Goal: Entertainment & Leisure: Browse casually

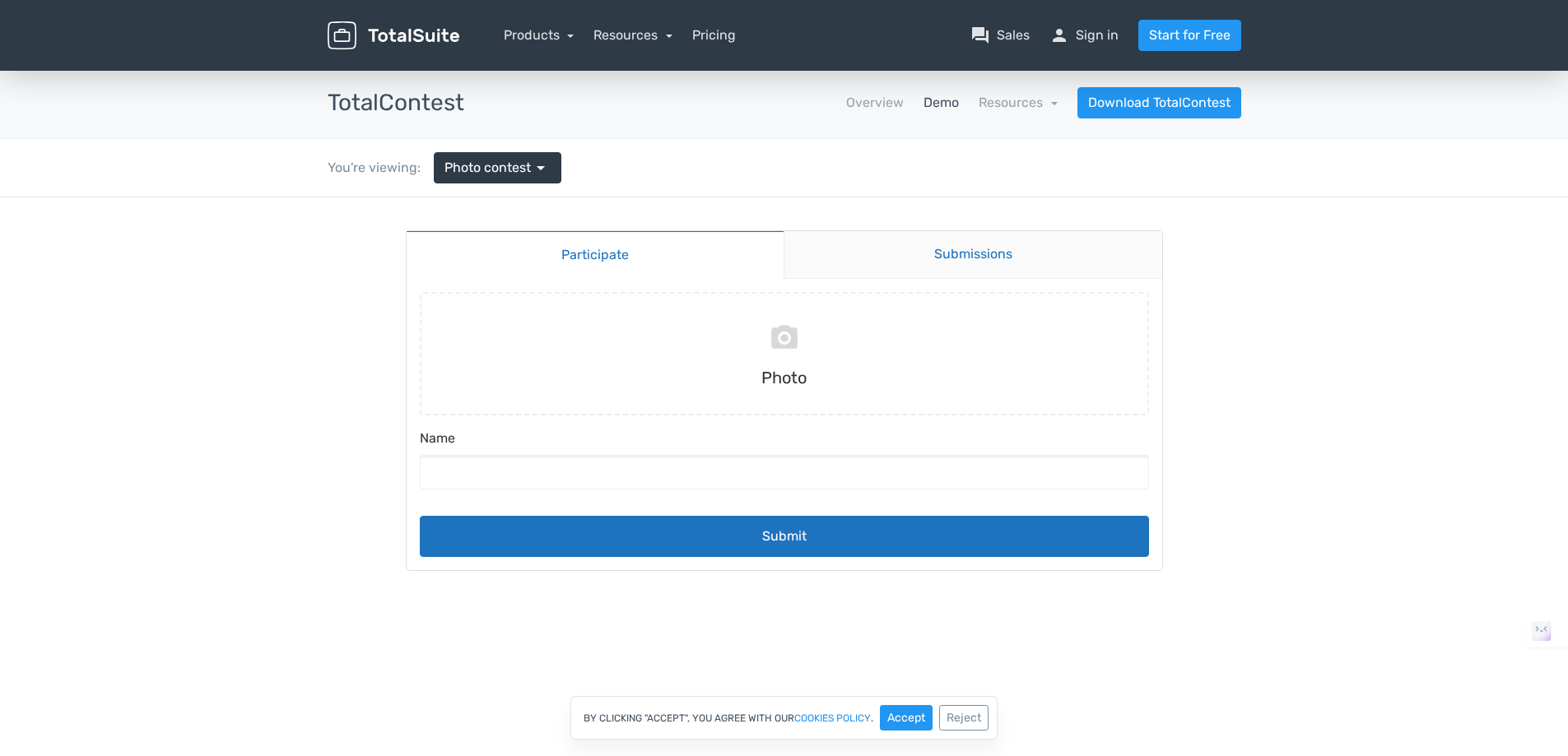
click at [937, 255] on link "Submissions" at bounding box center [972, 255] width 378 height 48
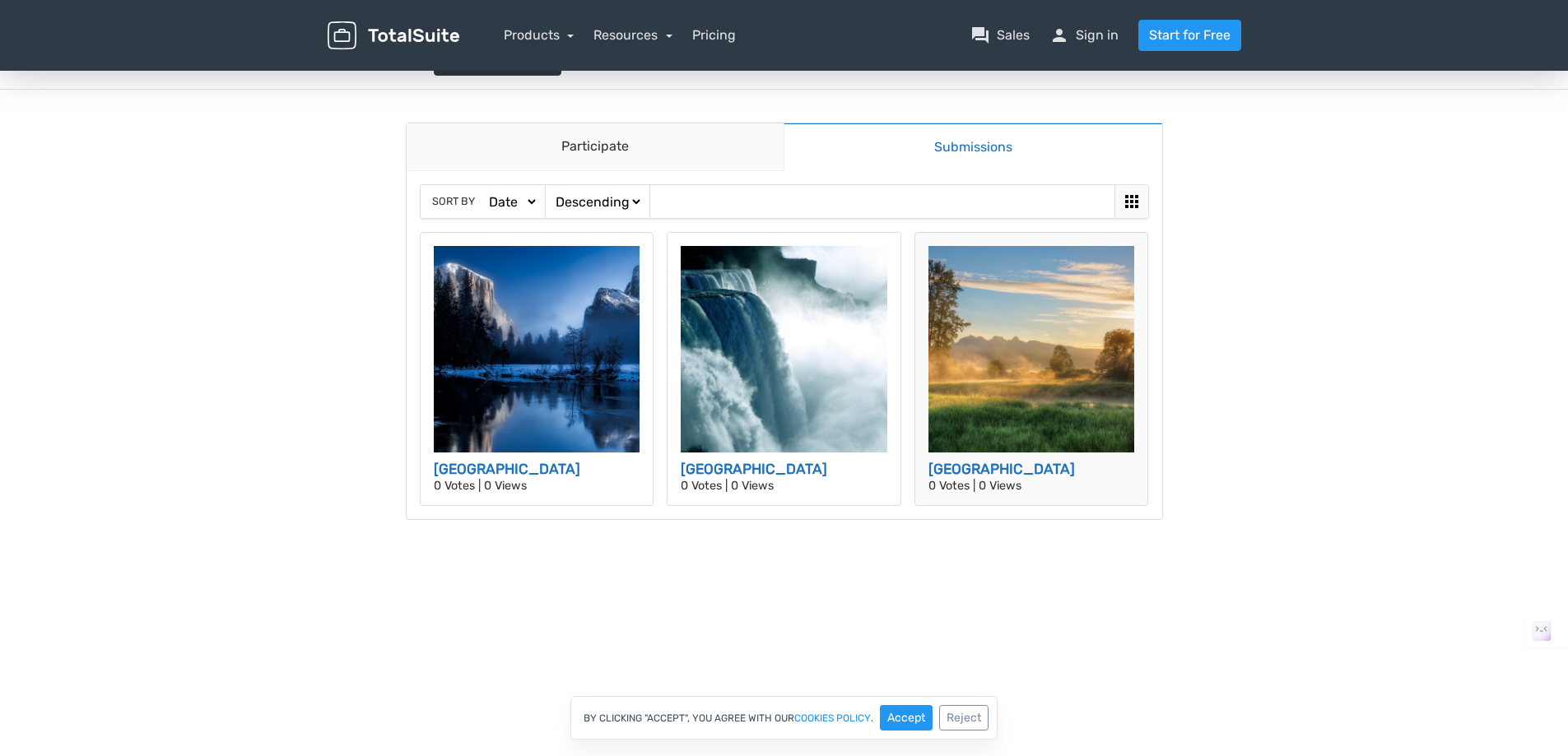
scroll to position [109, 0]
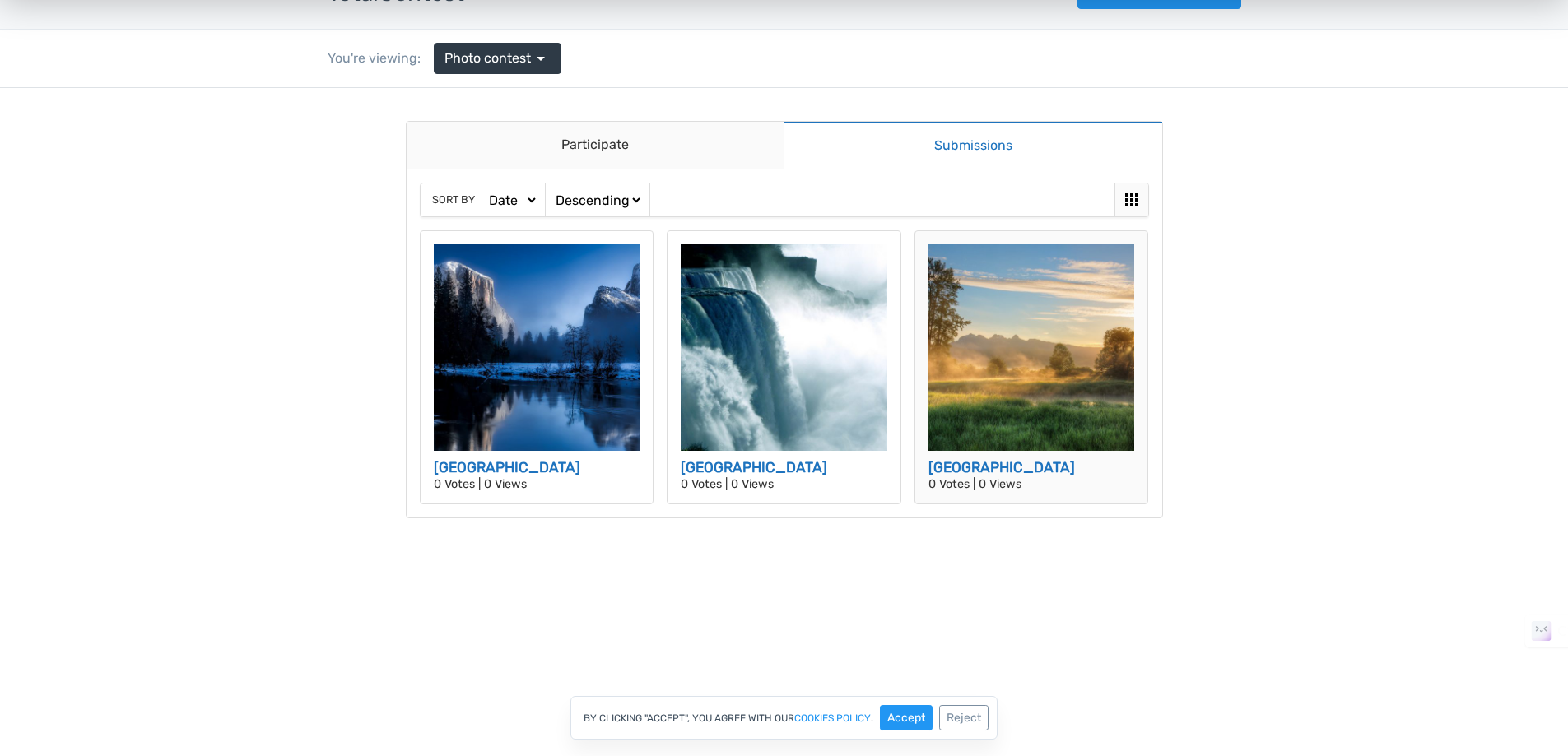
click at [990, 421] on img at bounding box center [1031, 348] width 206 height 206
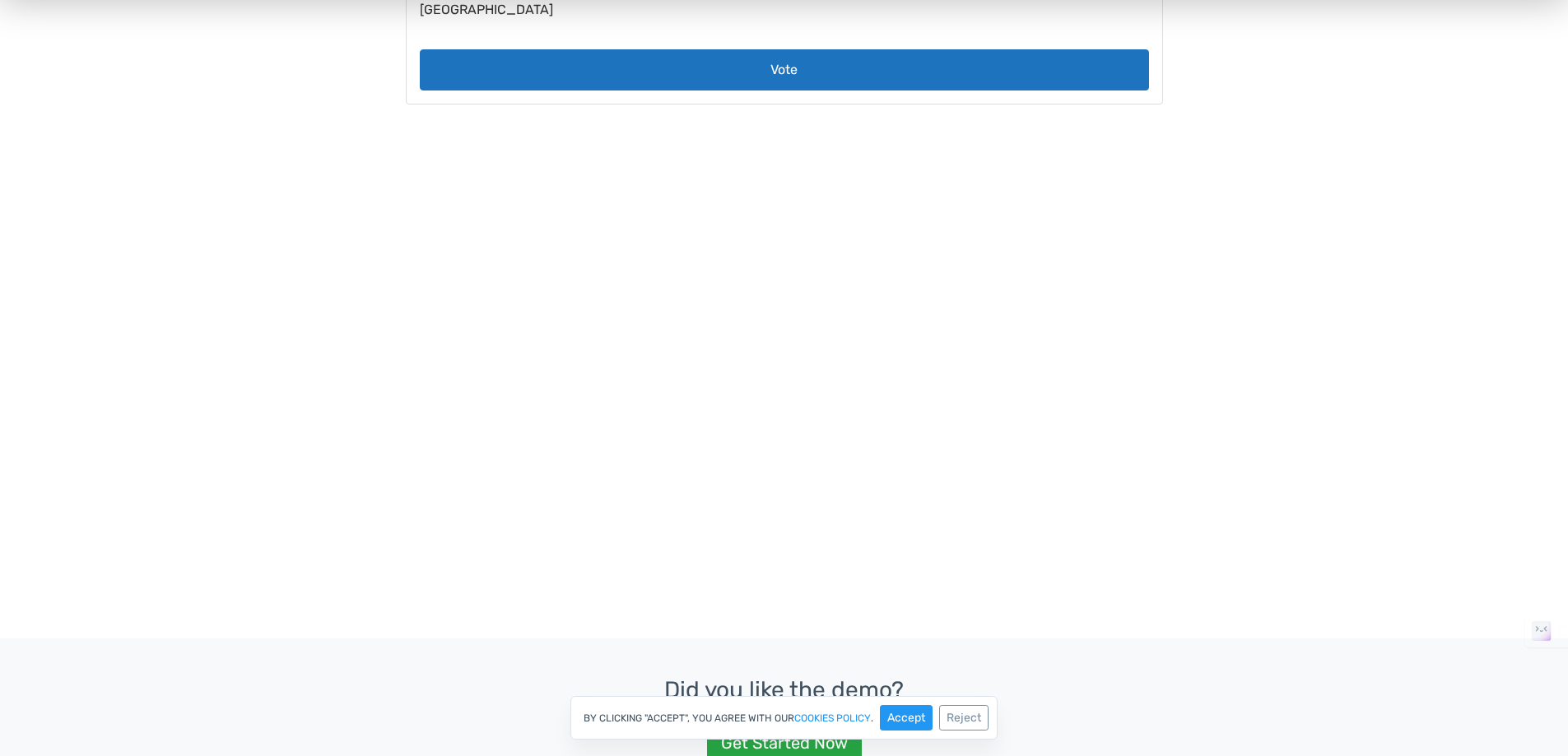
scroll to position [384, 0]
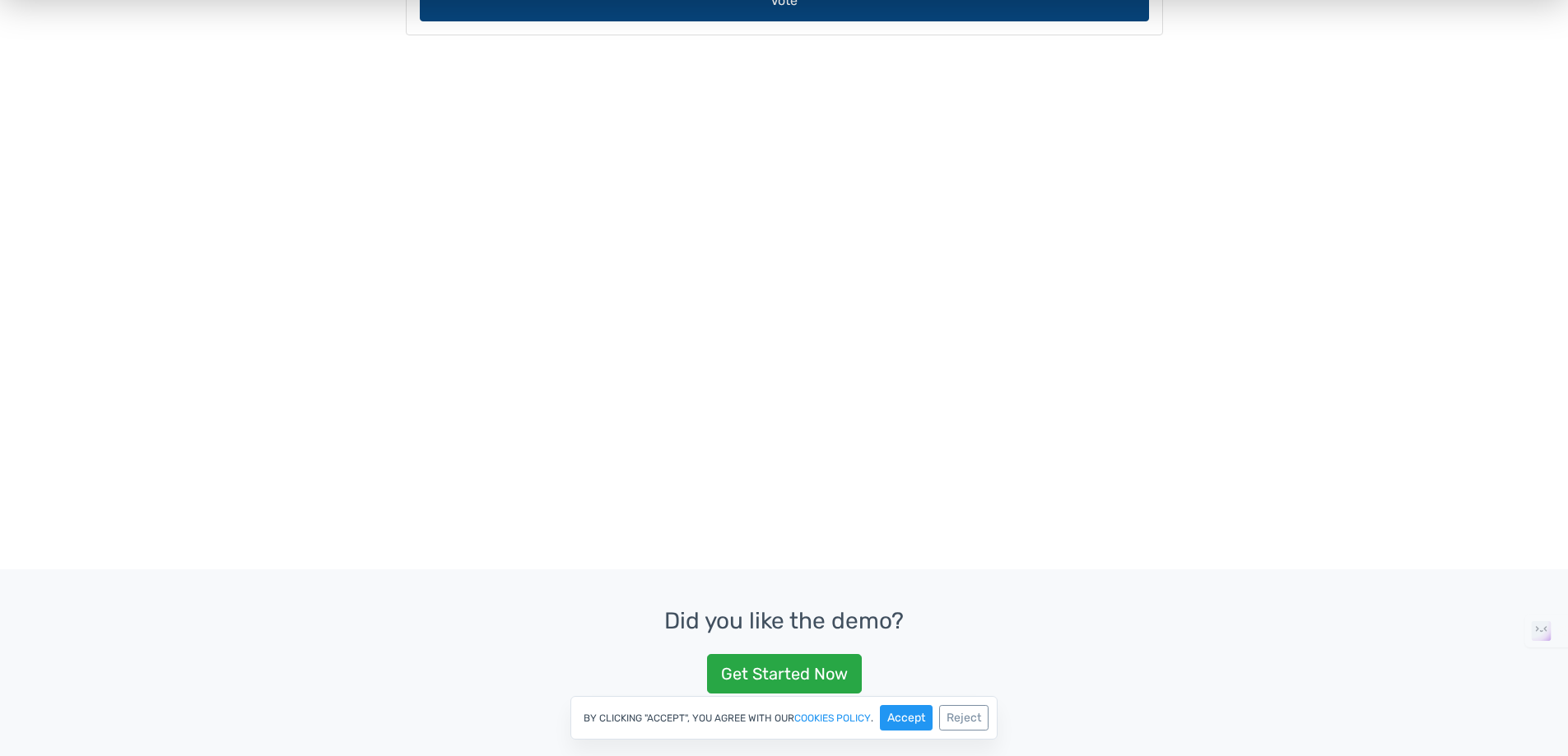
click at [770, 21] on button "Vote" at bounding box center [784, 1] width 729 height 41
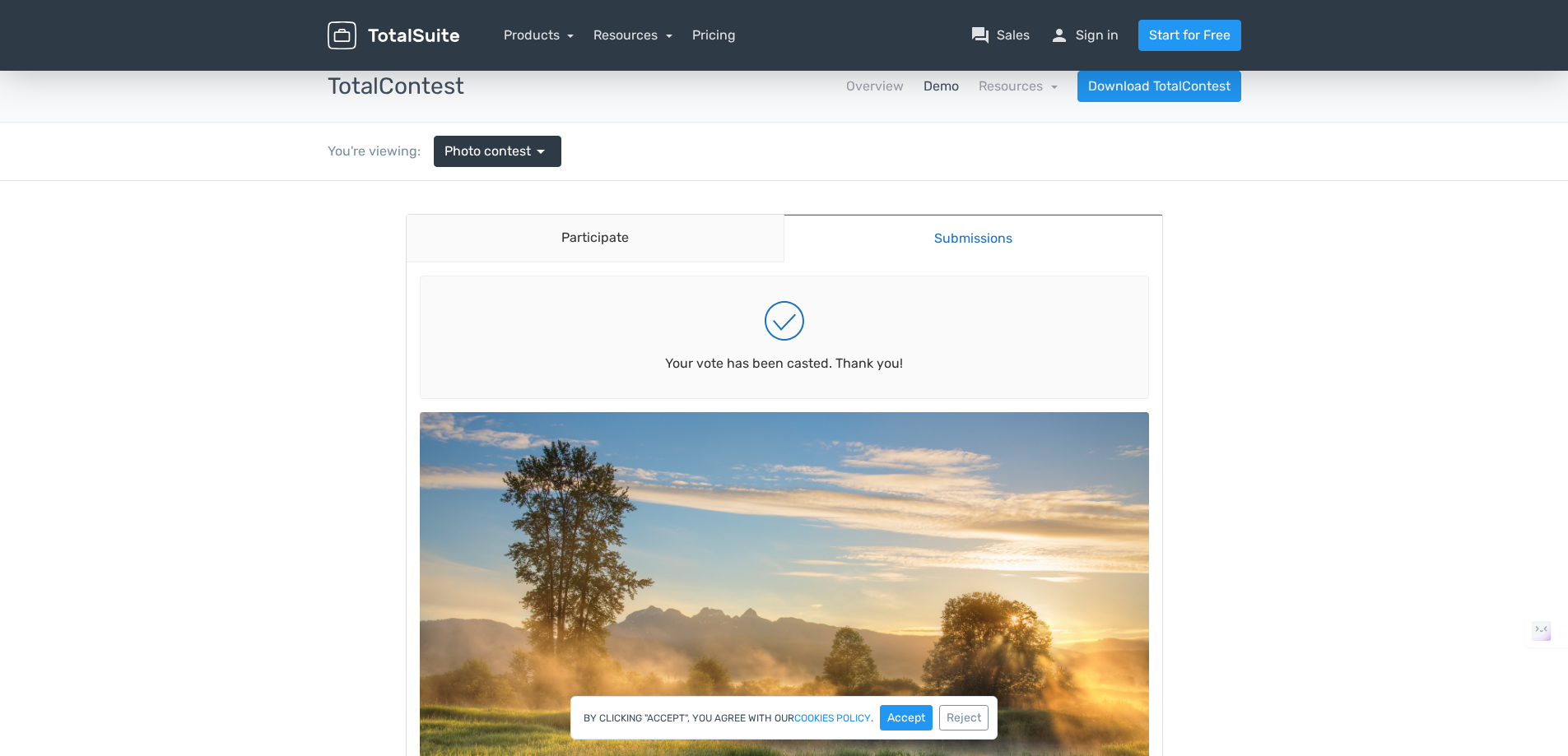
scroll to position [0, 0]
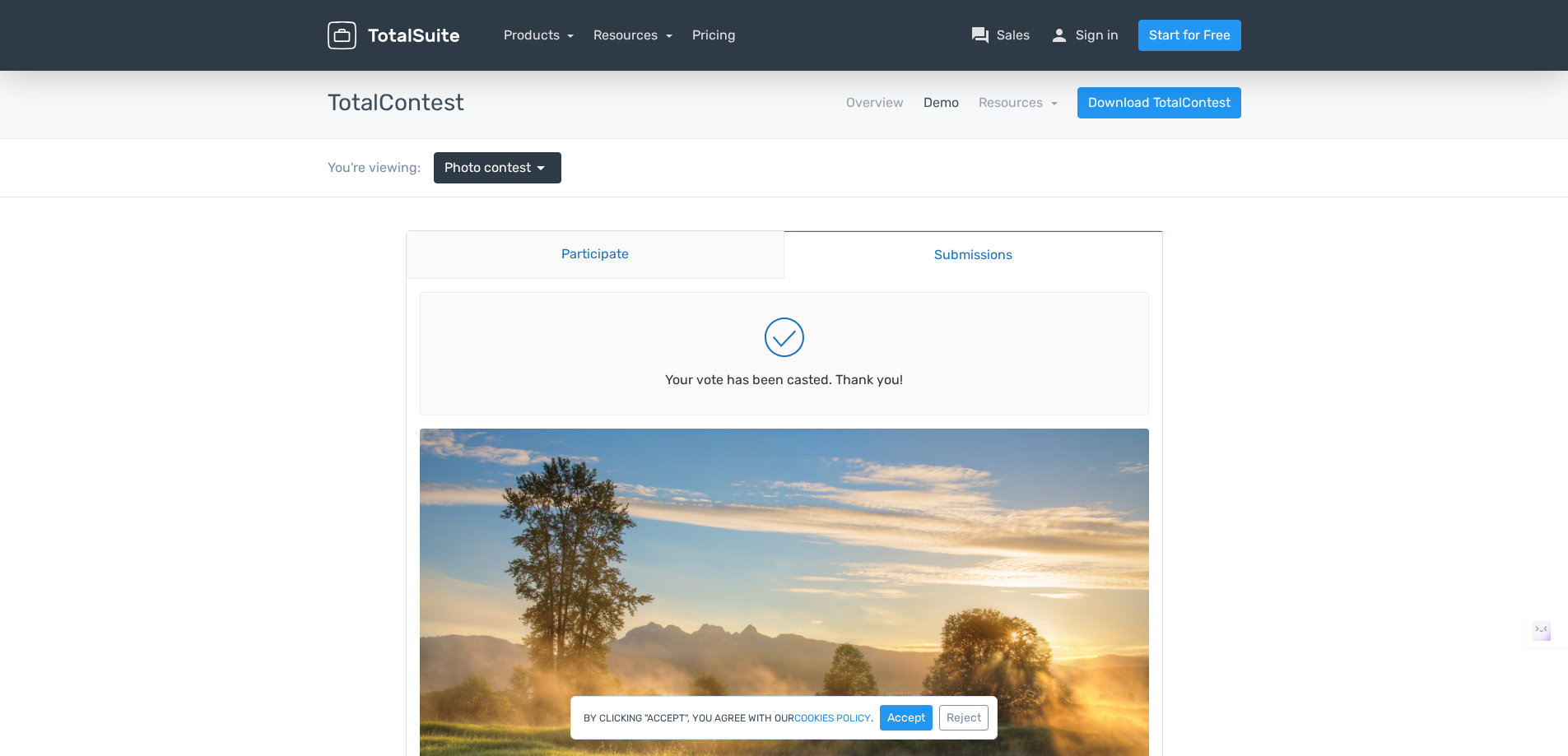
click at [613, 253] on link "Participate" at bounding box center [595, 255] width 377 height 48
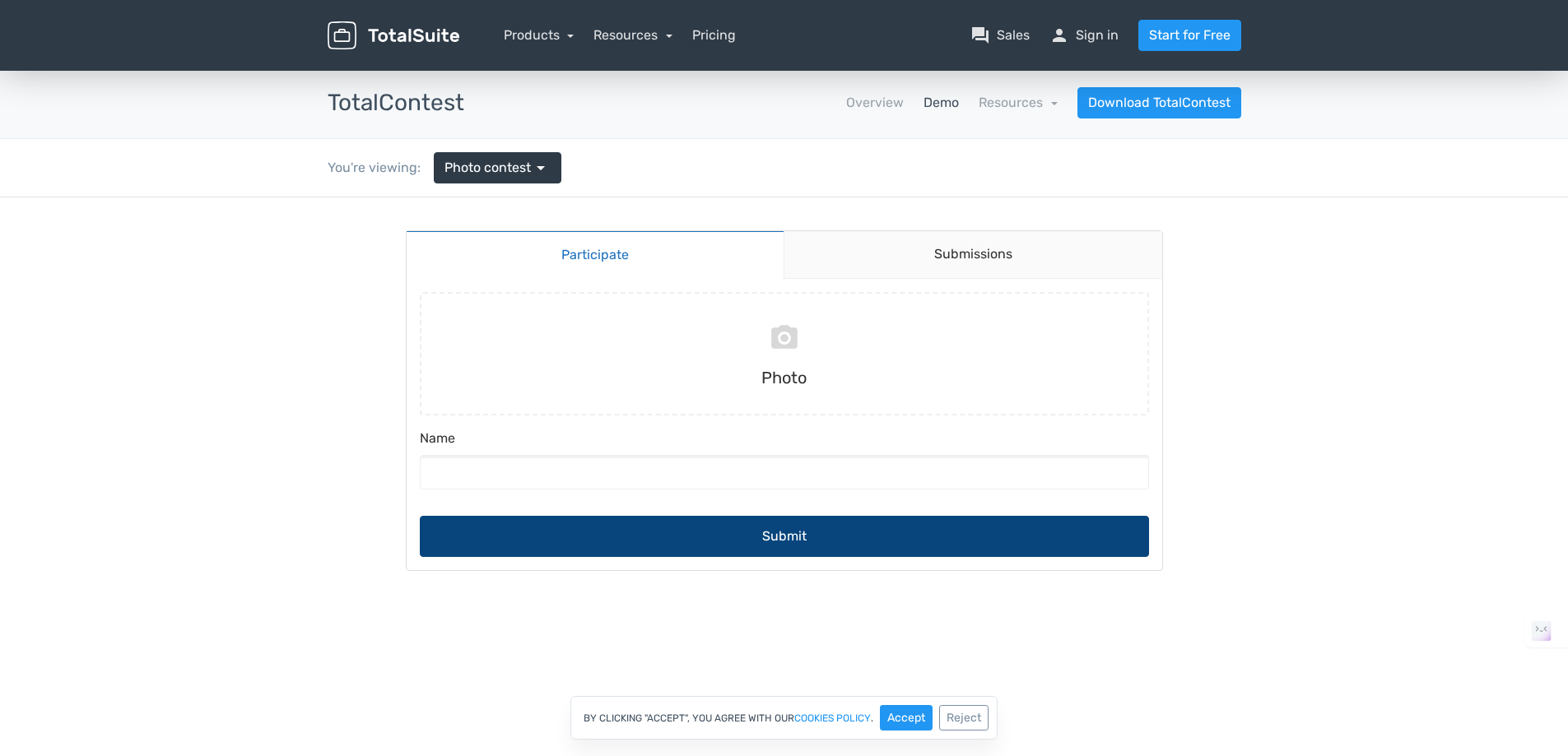
click at [795, 519] on button "Submit" at bounding box center [784, 536] width 729 height 41
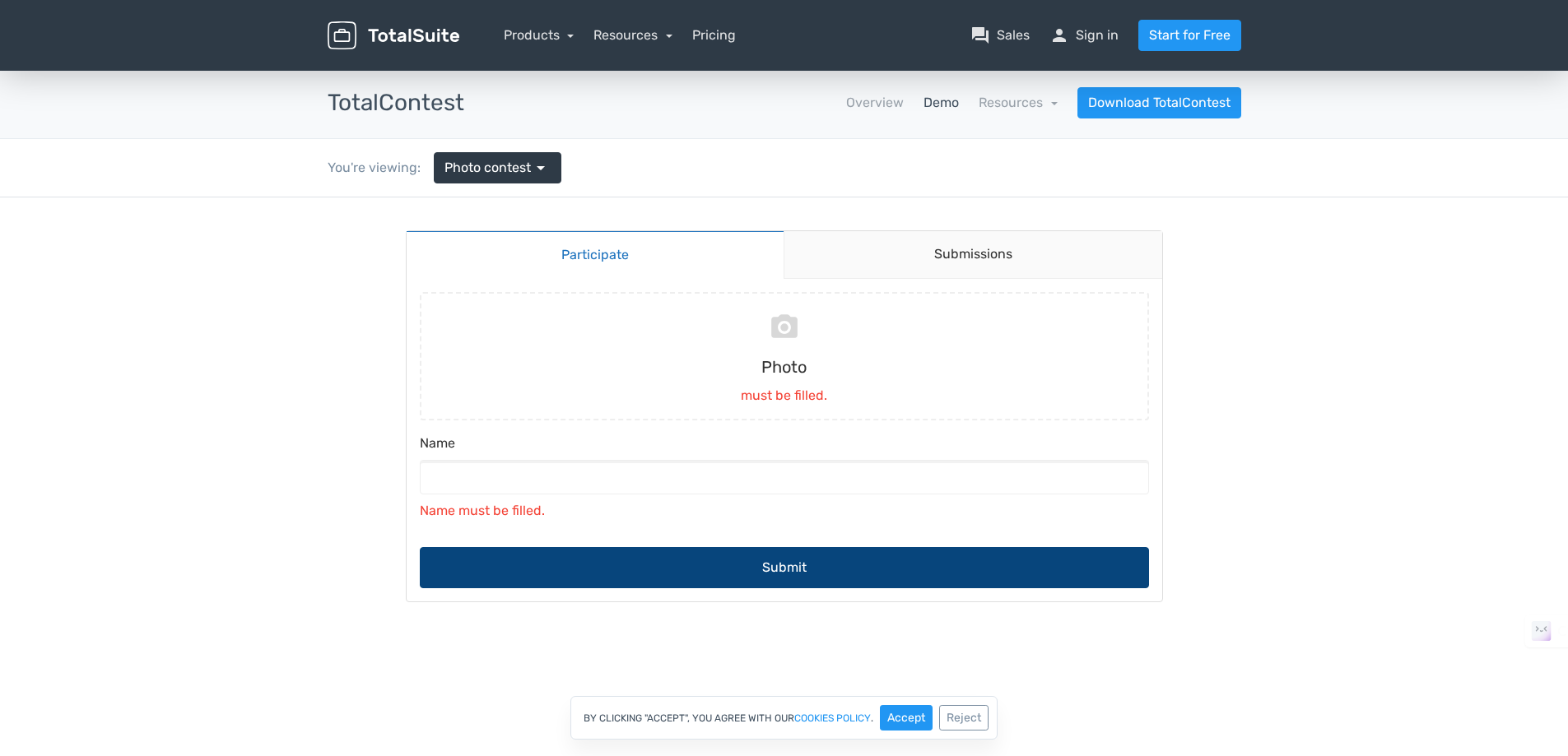
click at [789, 547] on button "Submit" at bounding box center [784, 567] width 729 height 41
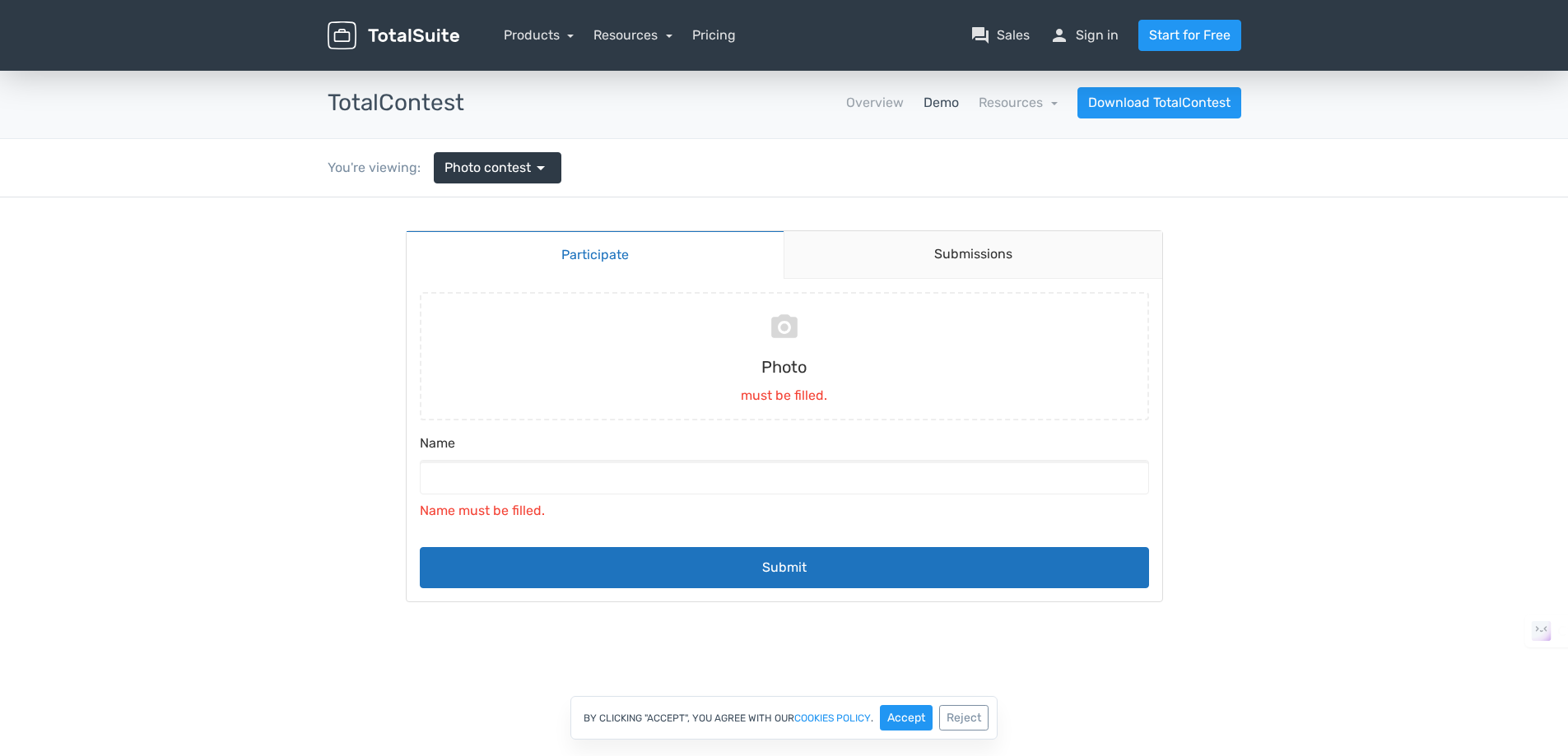
click at [958, 95] on link "Demo" at bounding box center [942, 102] width 36 height 20
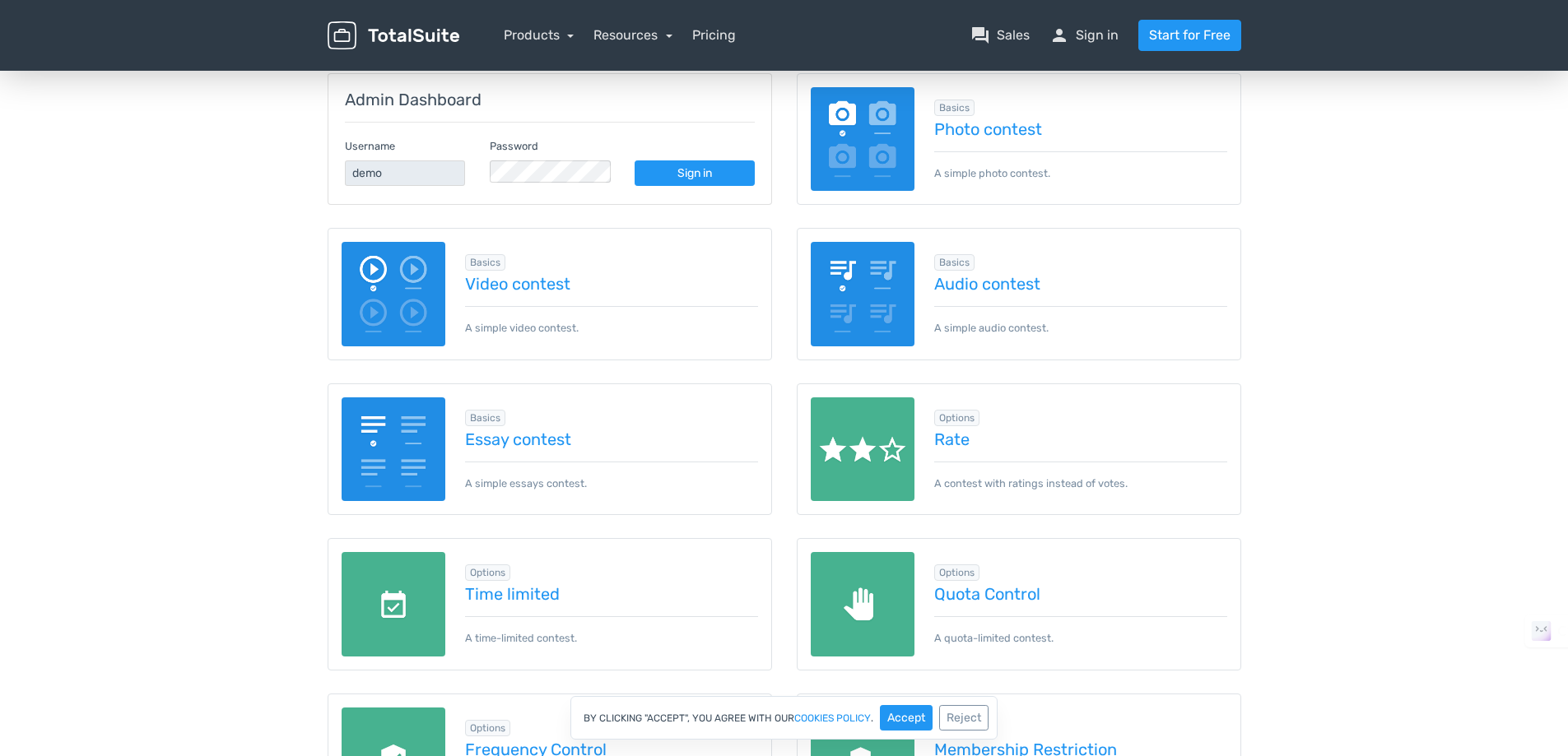
scroll to position [274, 0]
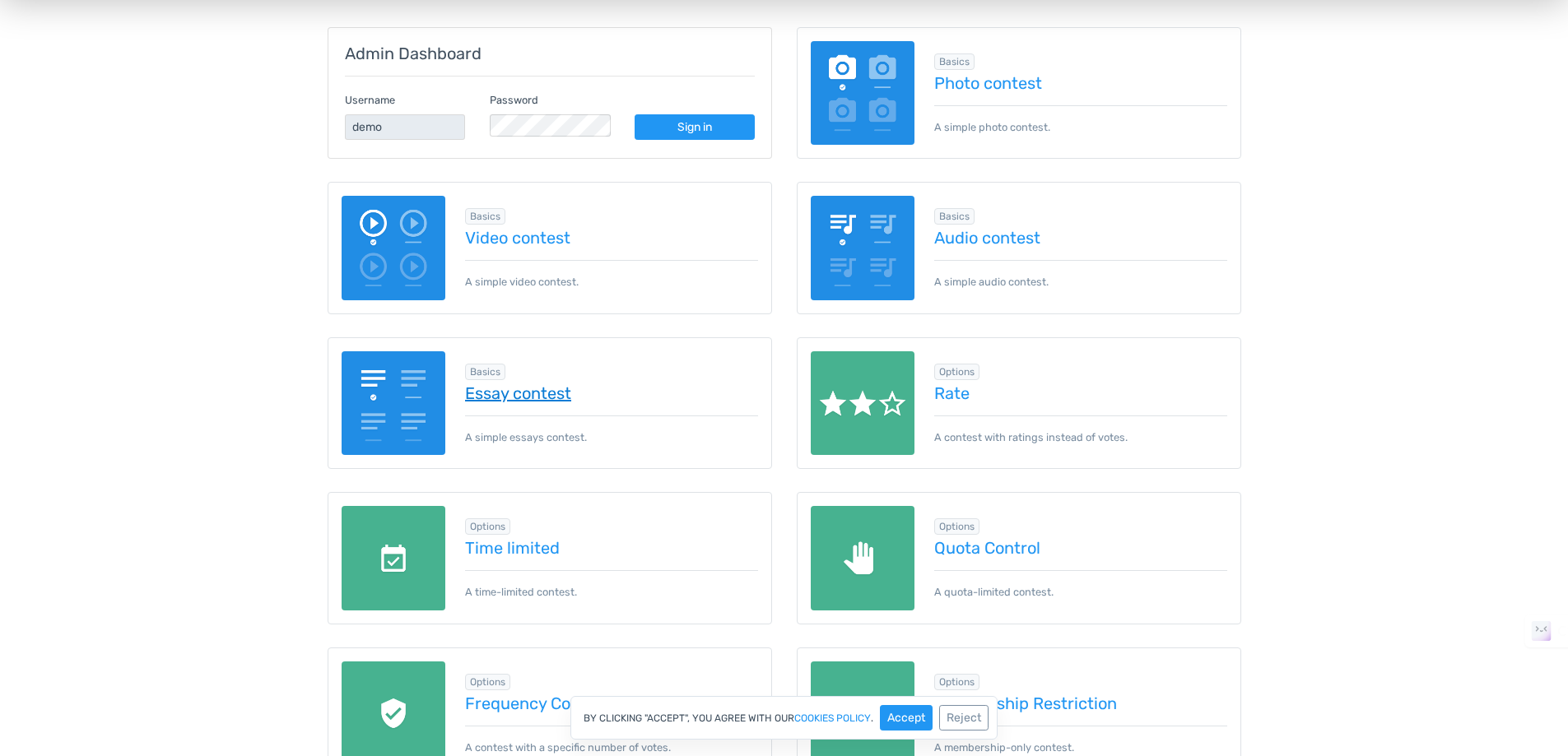
click at [544, 384] on link "Essay contest" at bounding box center [610, 393] width 293 height 18
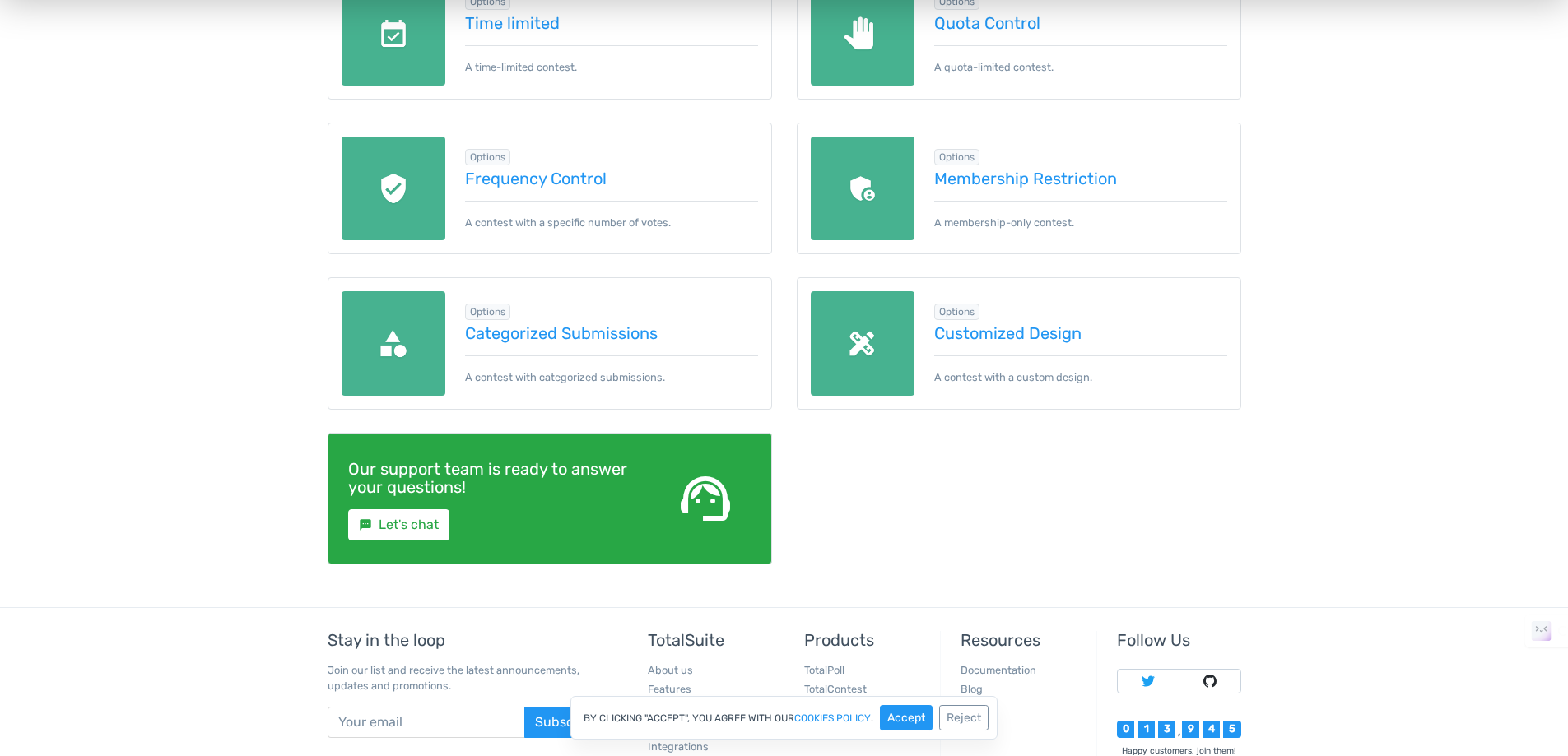
scroll to position [817, 0]
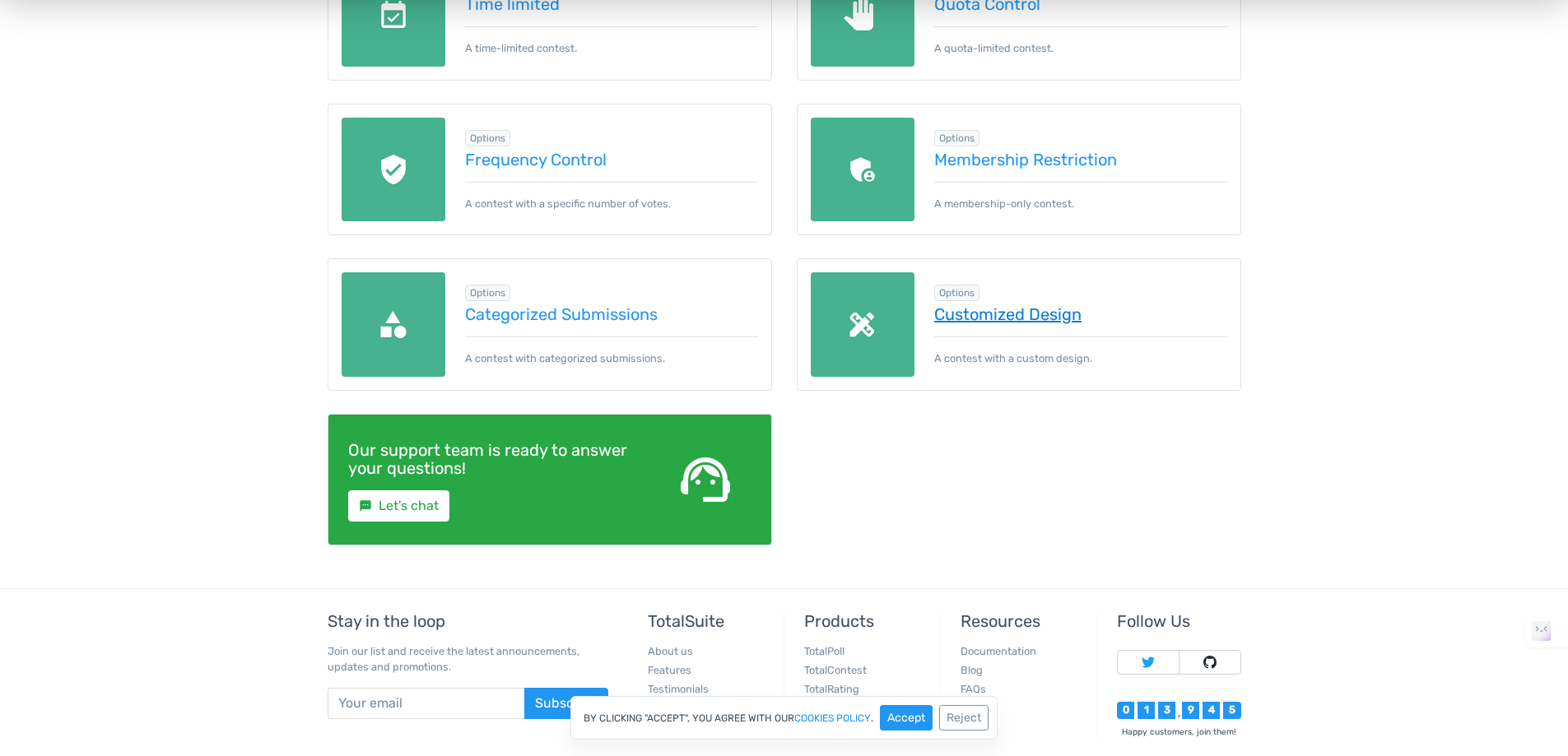
click at [948, 305] on link "Customized Design" at bounding box center [1080, 314] width 293 height 18
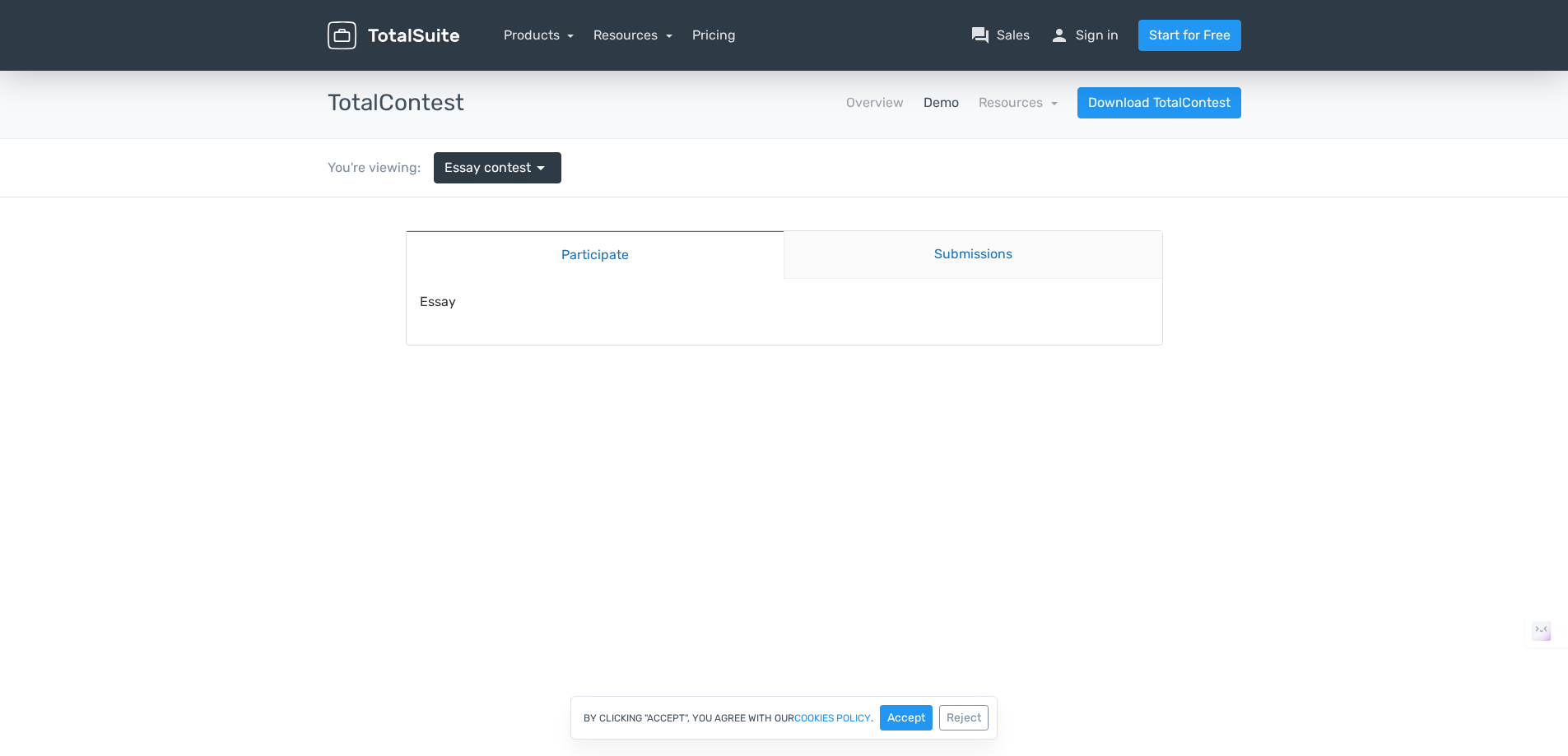
click at [947, 246] on link "Submissions" at bounding box center [972, 255] width 378 height 48
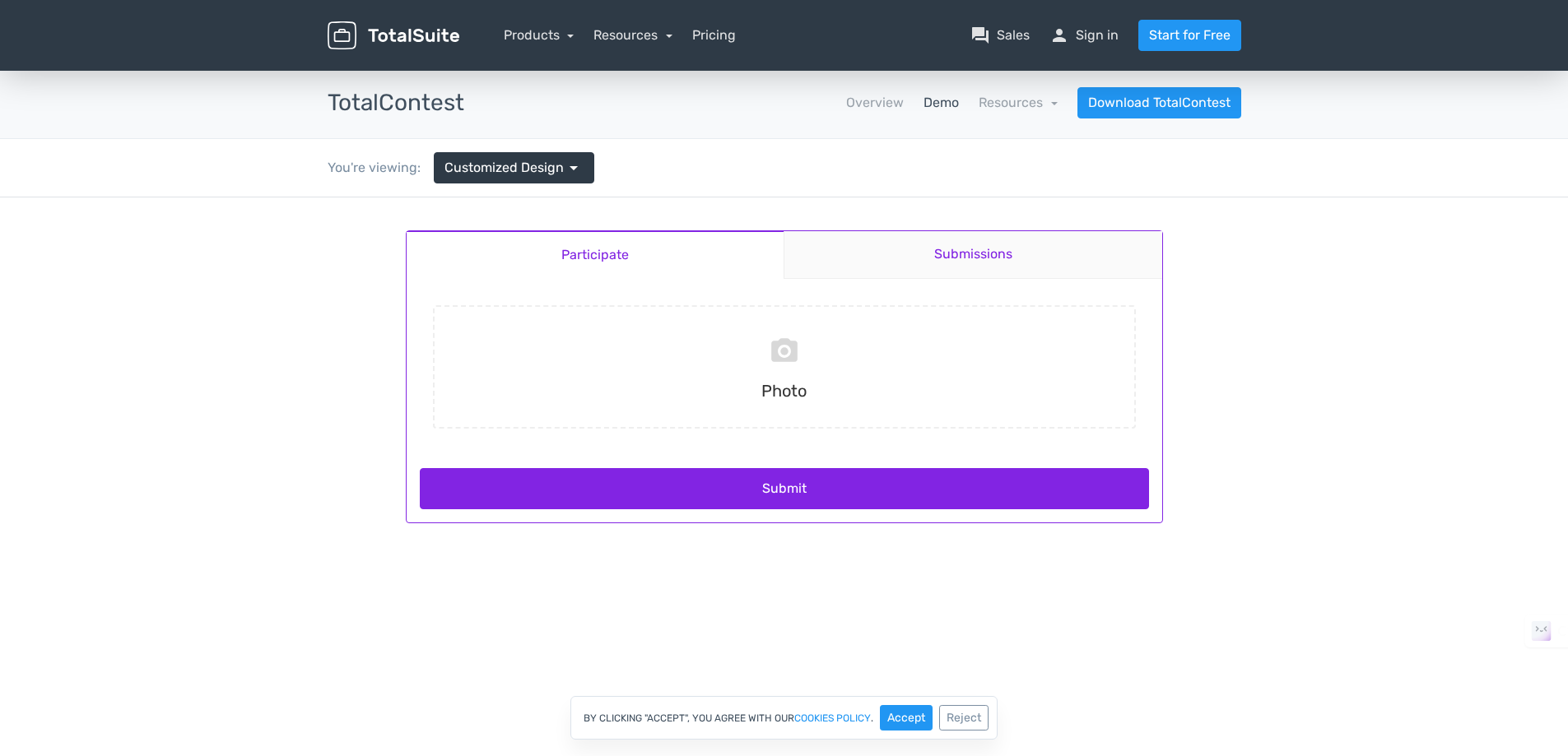
click at [942, 257] on link "Submissions" at bounding box center [972, 255] width 378 height 48
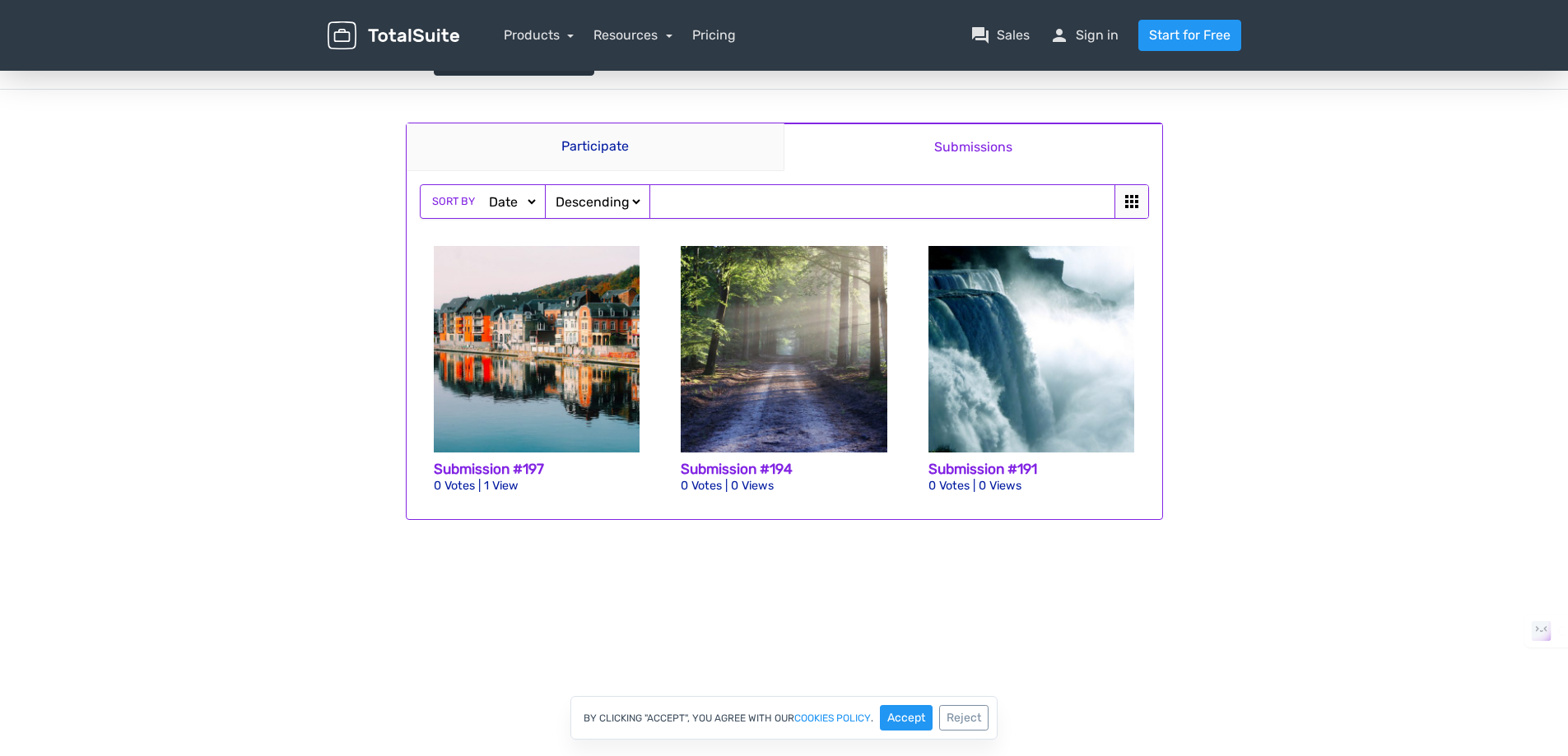
scroll to position [109, 0]
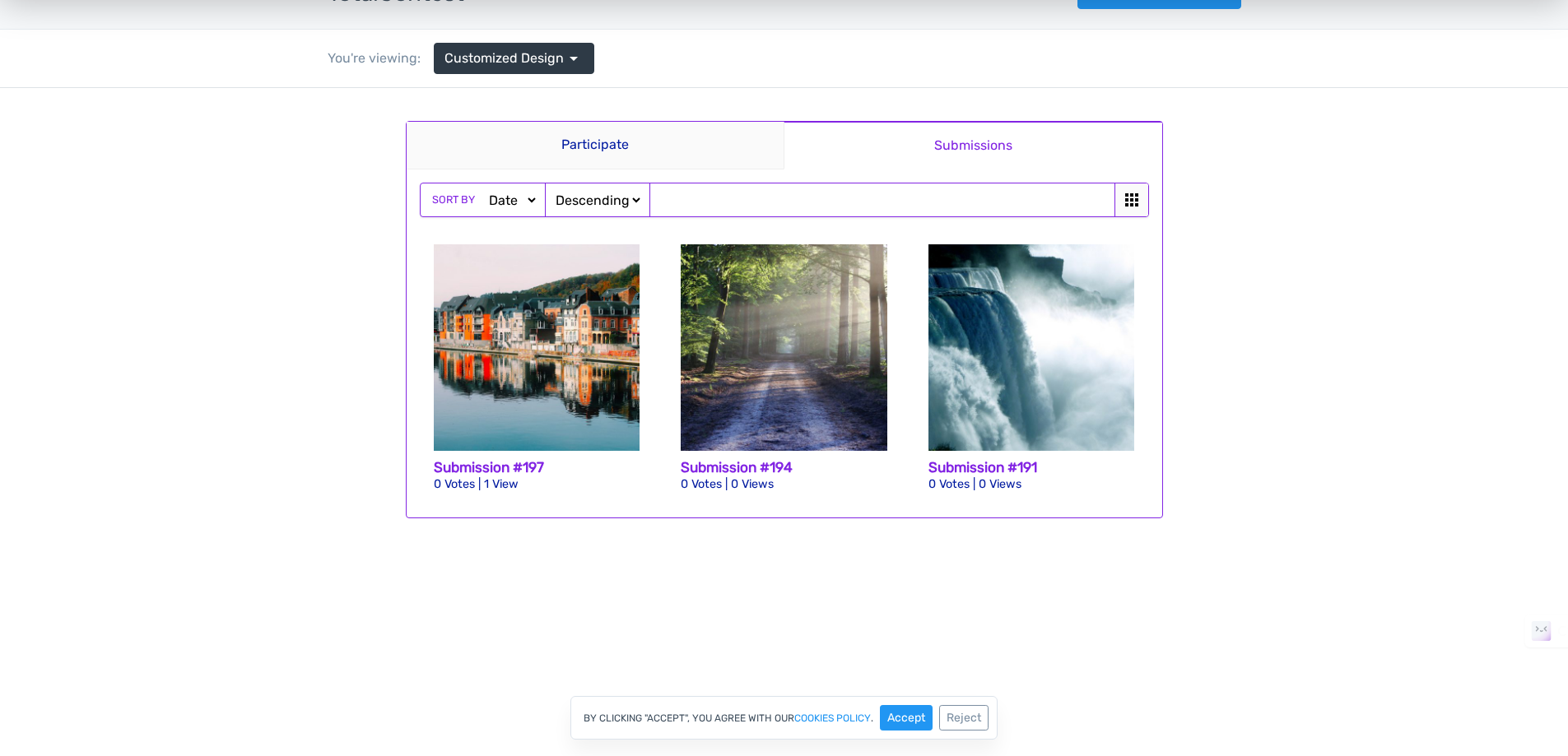
click at [1130, 191] on icon at bounding box center [1131, 200] width 20 height 20
click at [1131, 200] on icon at bounding box center [1131, 200] width 20 height 20
click at [780, 423] on img at bounding box center [784, 348] width 206 height 206
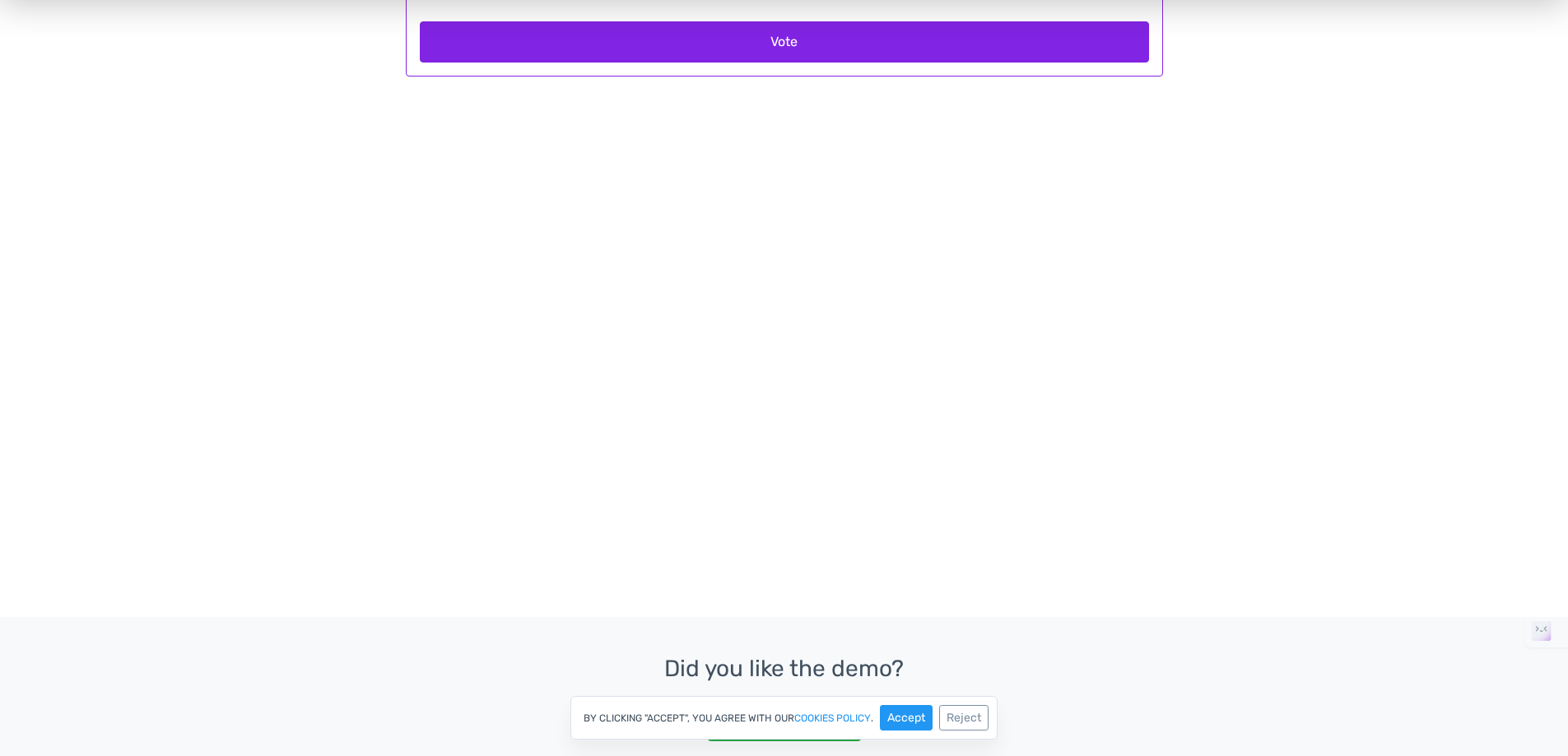
scroll to position [384, 0]
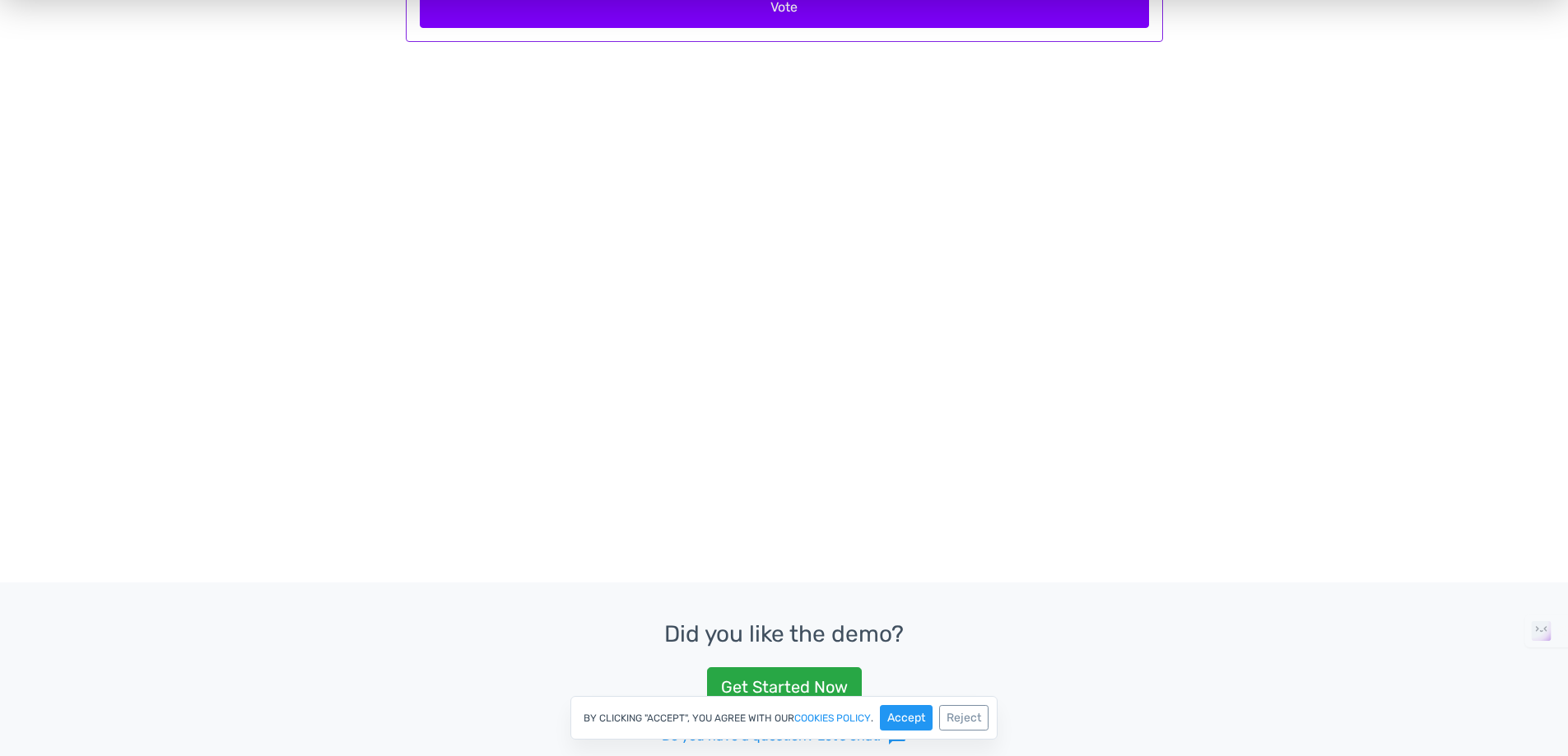
click at [785, 28] on button "Vote" at bounding box center [784, 7] width 729 height 41
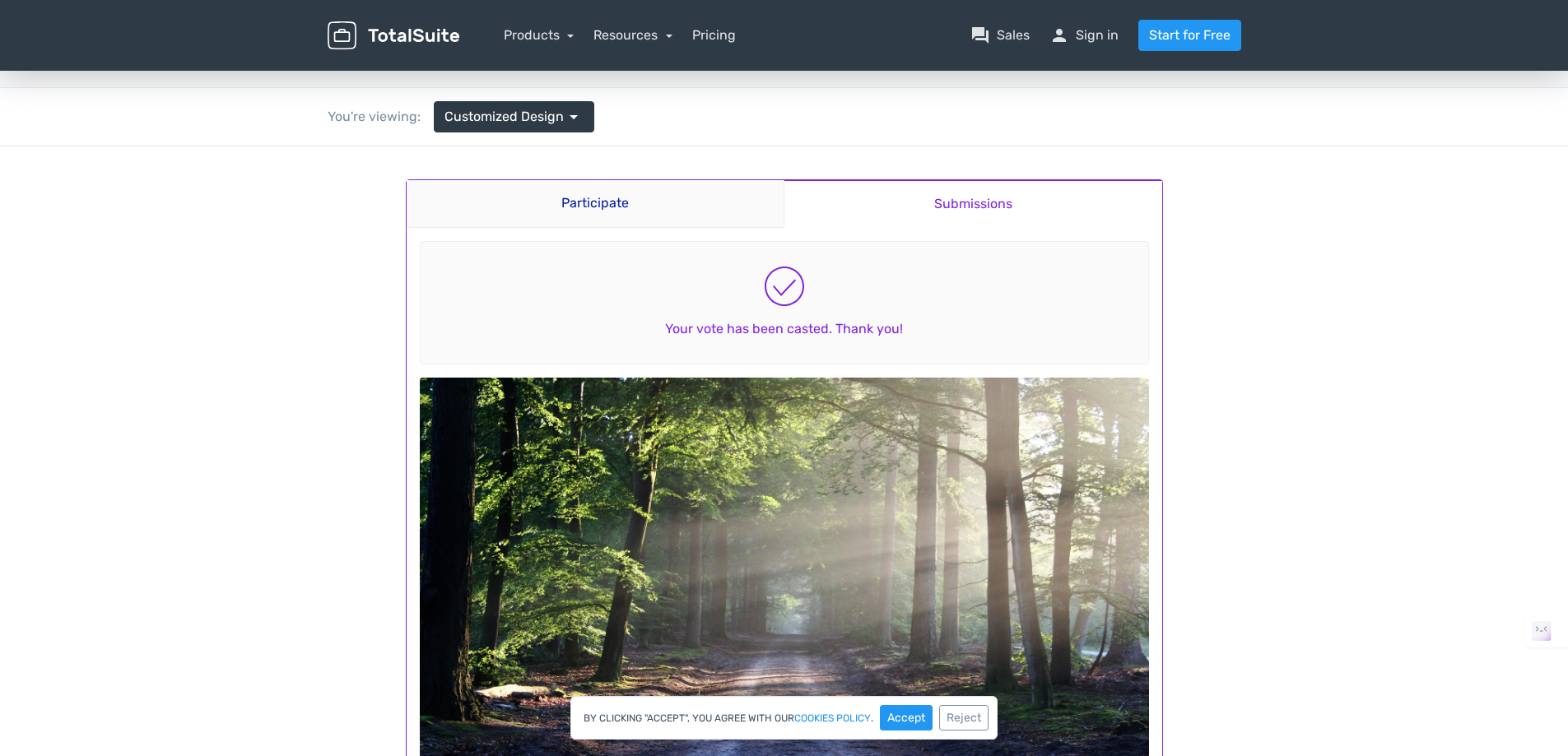
scroll to position [0, 0]
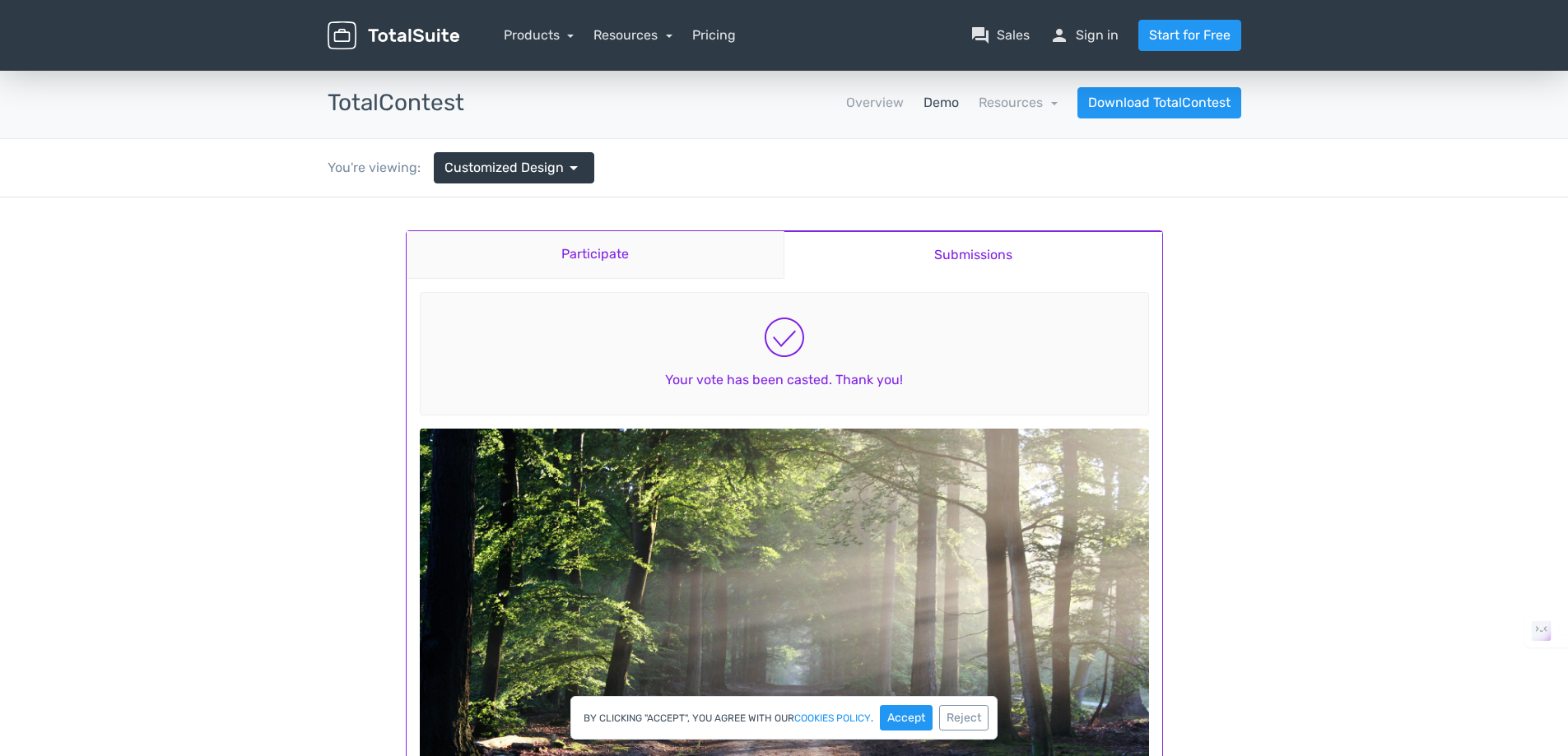
click at [651, 249] on link "Participate" at bounding box center [595, 255] width 377 height 48
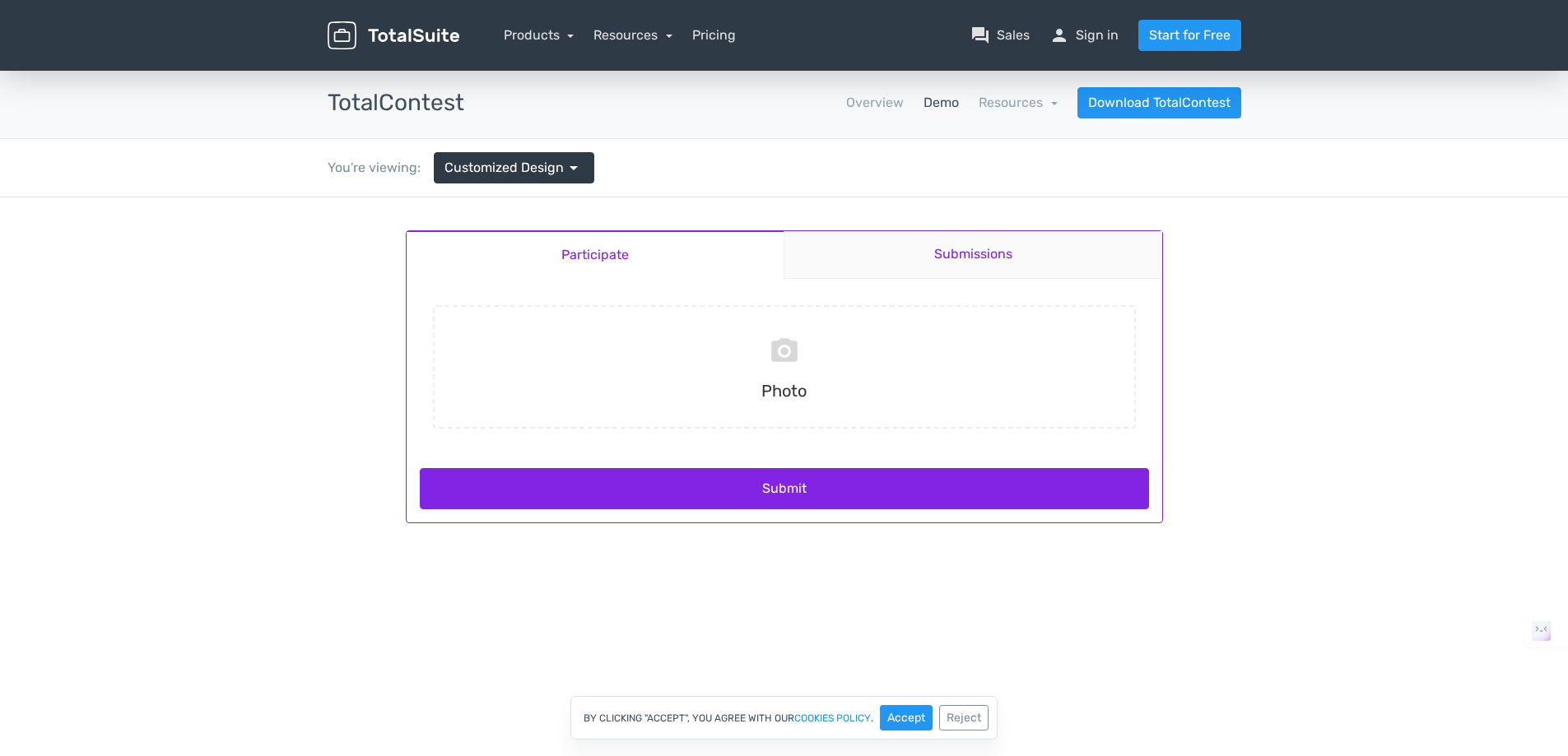
click at [929, 252] on link "Submissions" at bounding box center [972, 255] width 378 height 48
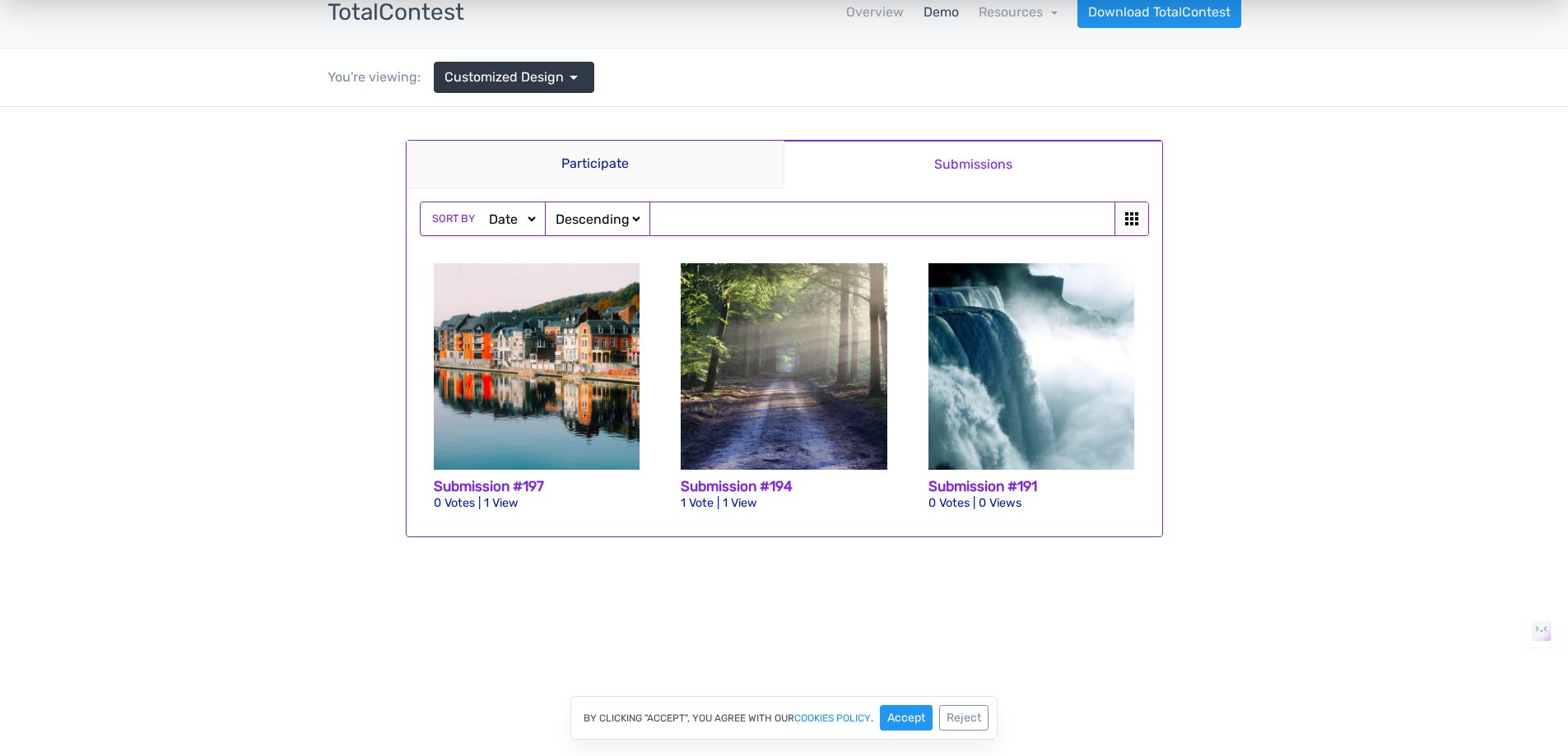
scroll to position [109, 0]
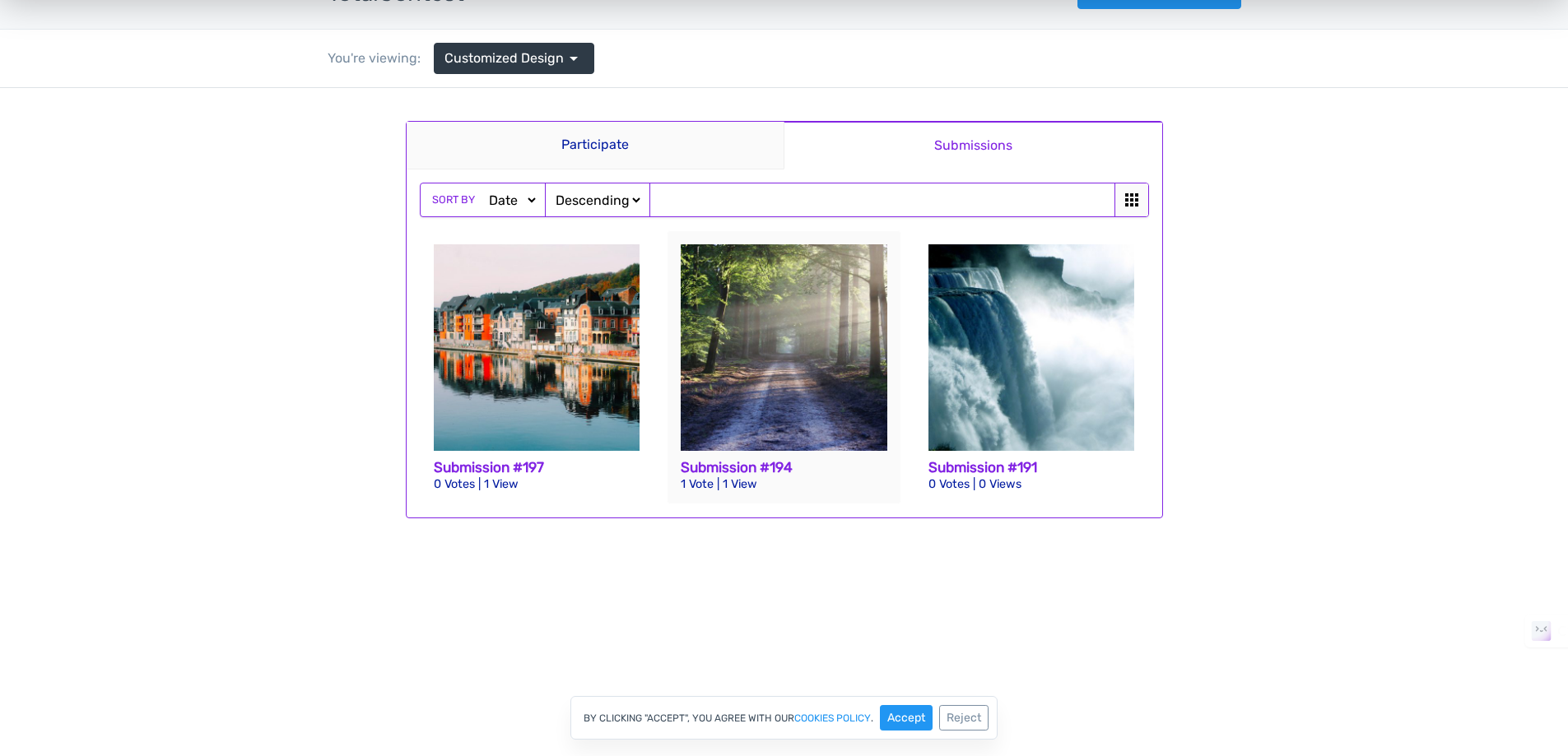
click at [784, 380] on img at bounding box center [784, 348] width 206 height 206
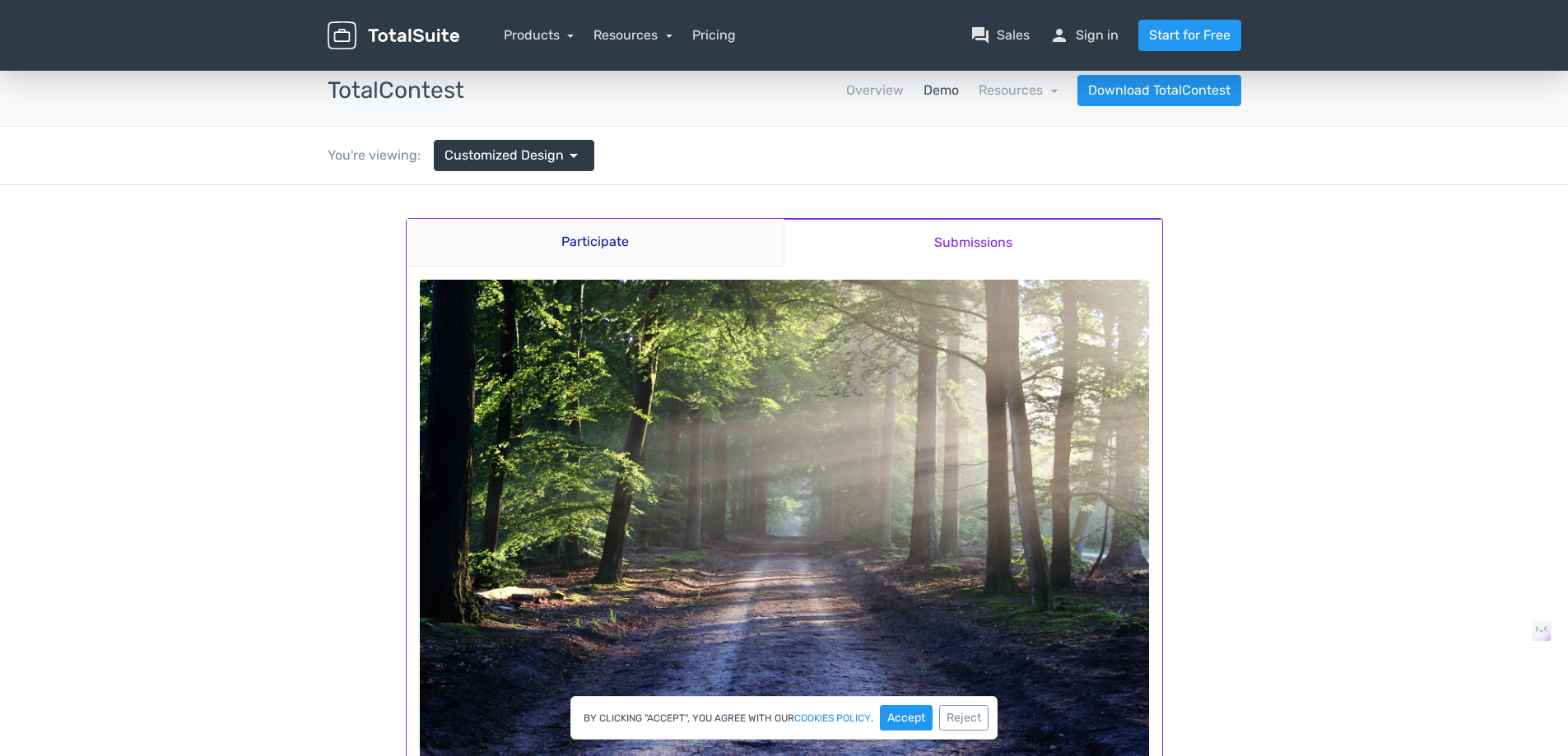
scroll to position [0, 0]
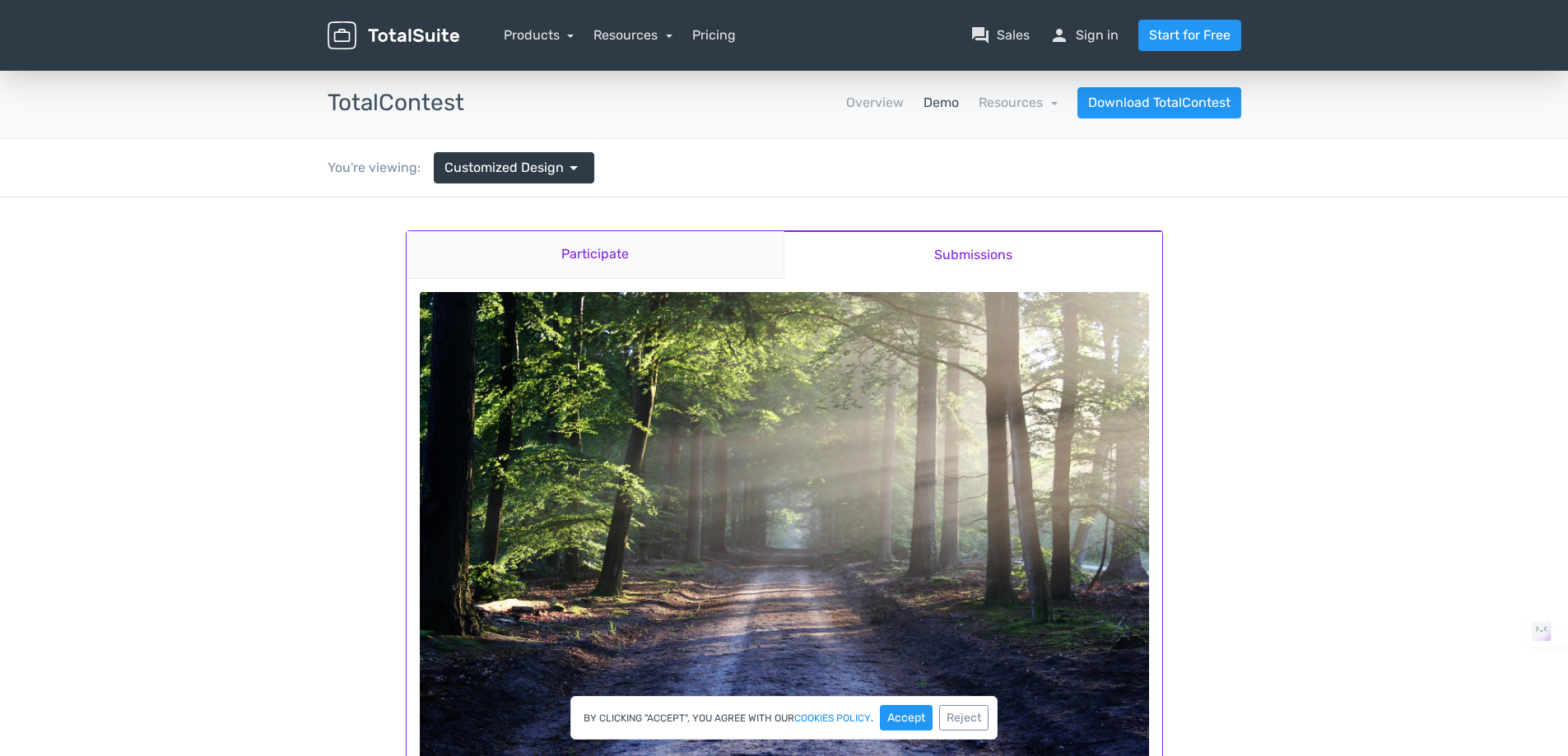
click at [603, 255] on link "Participate" at bounding box center [595, 255] width 377 height 48
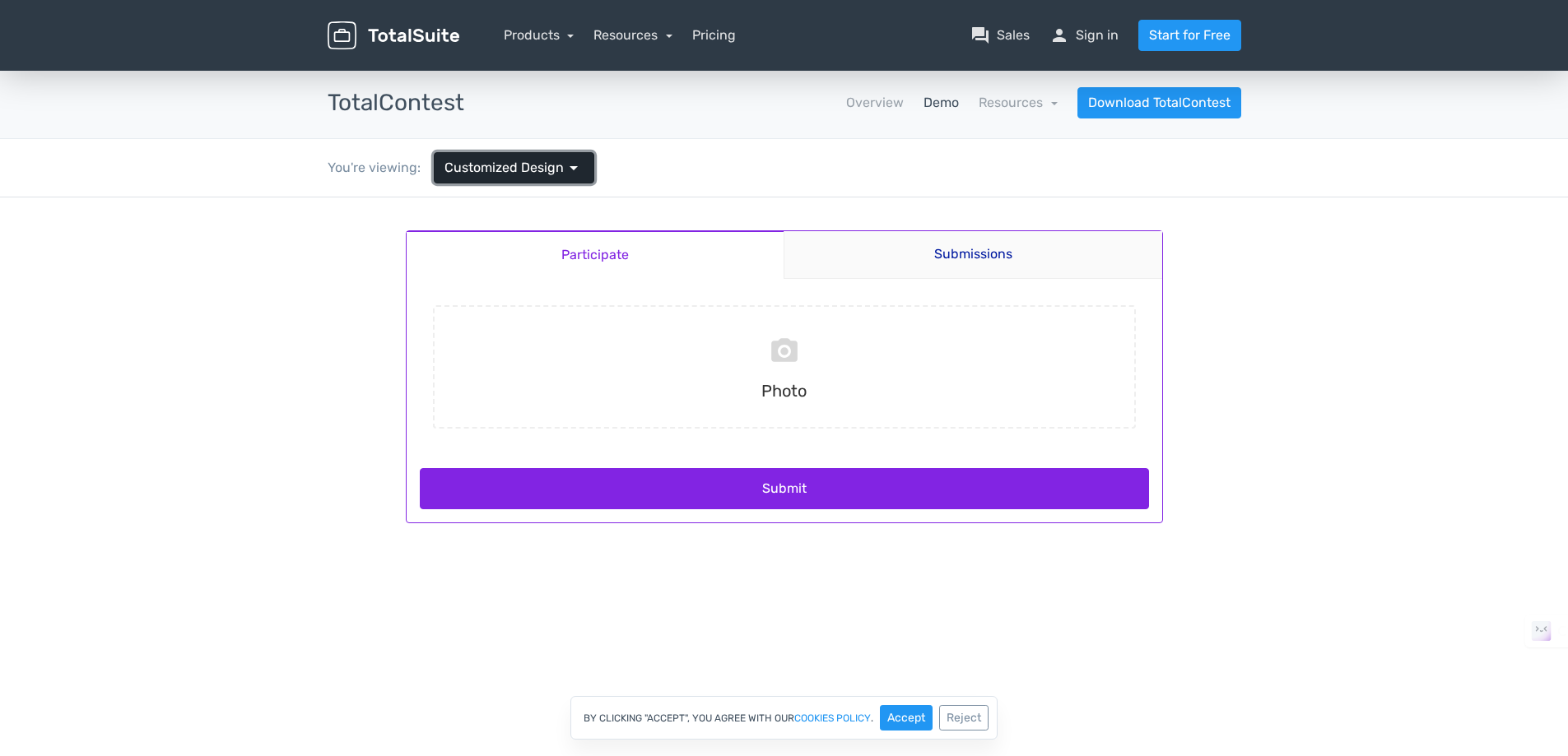
click at [563, 159] on span "arrow_drop_down" at bounding box center [573, 168] width 20 height 20
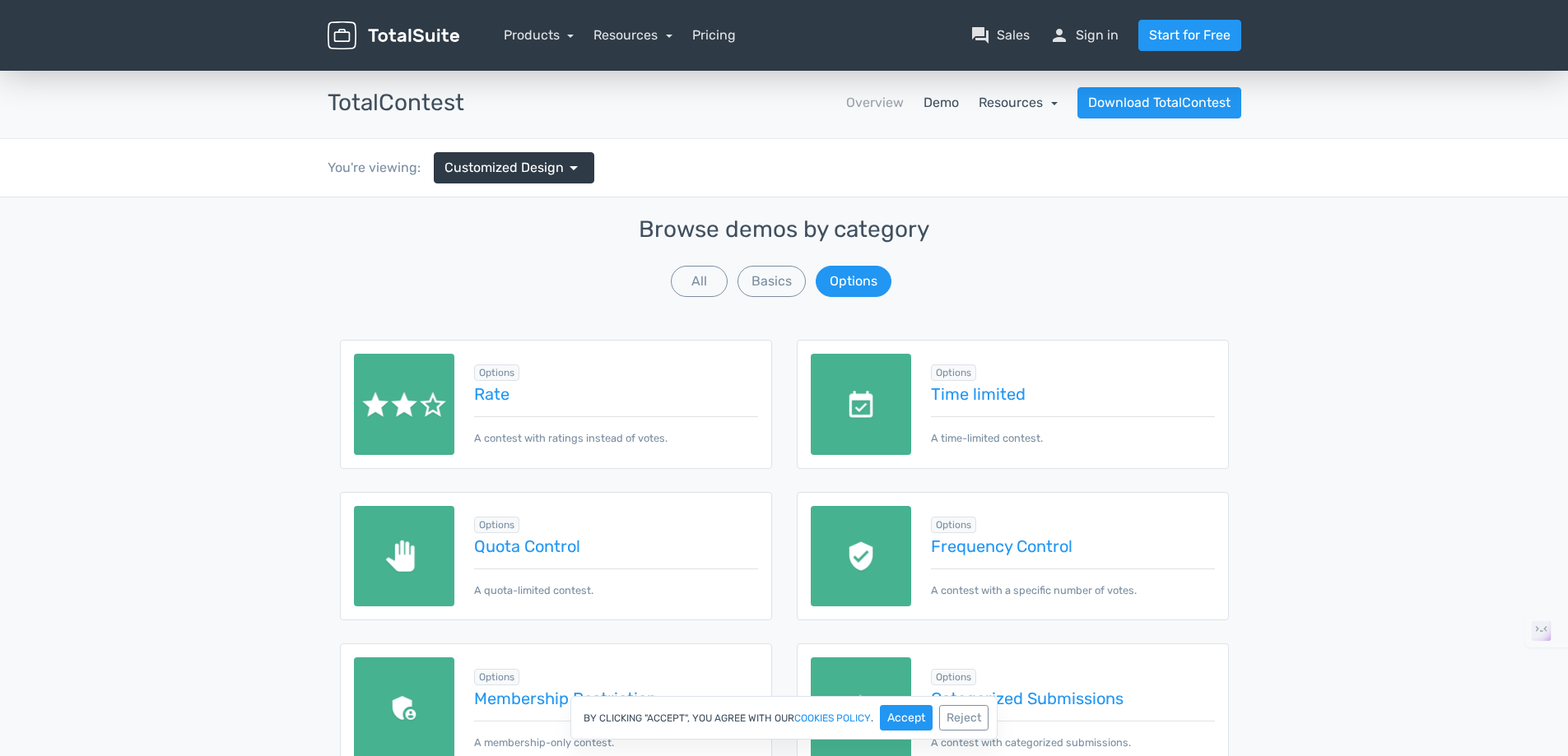
click at [1053, 98] on link "Resources" at bounding box center [1018, 102] width 79 height 16
click at [903, 95] on link "Overview" at bounding box center [875, 102] width 58 height 20
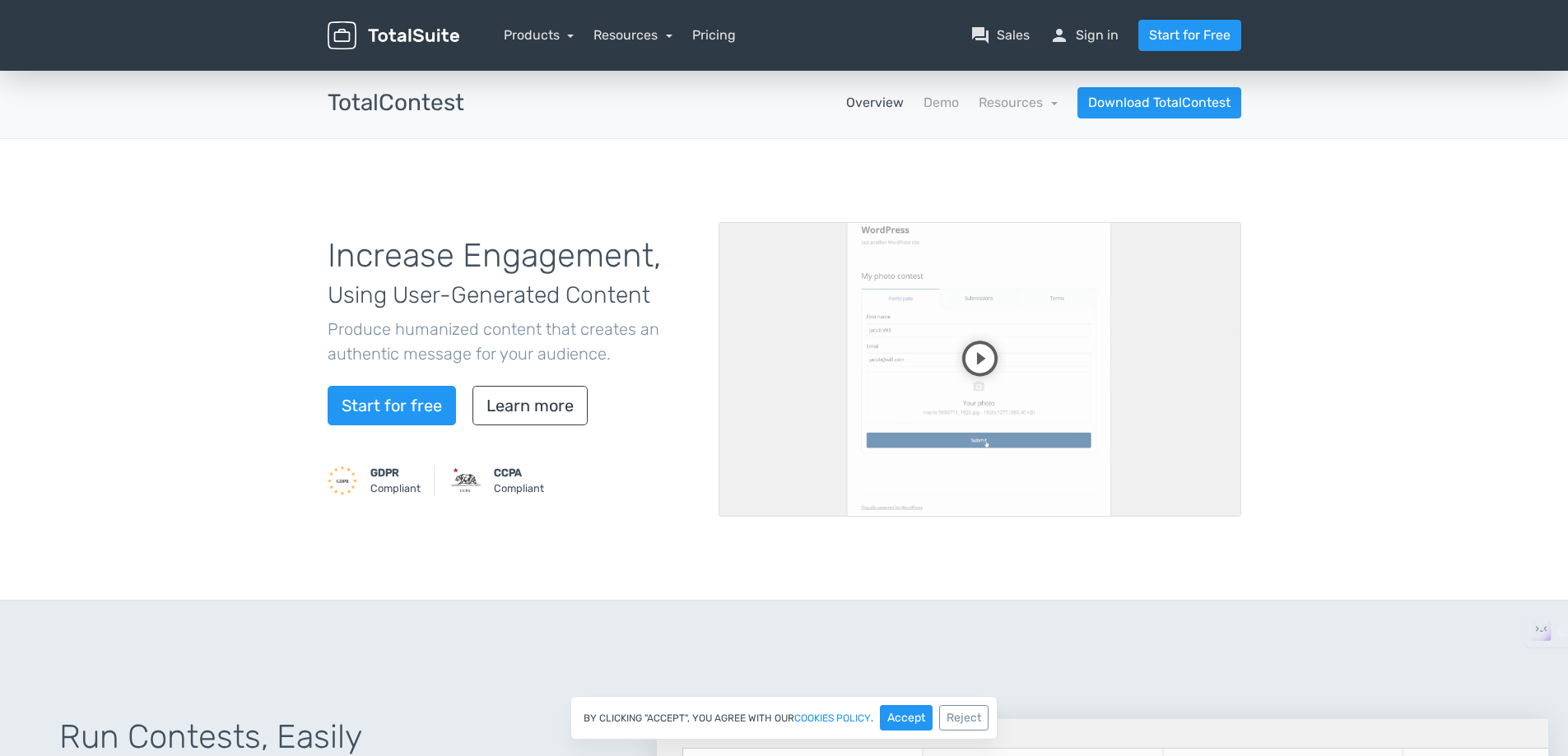
click at [979, 337] on video at bounding box center [979, 369] width 522 height 294
click at [964, 368] on video at bounding box center [979, 369] width 522 height 294
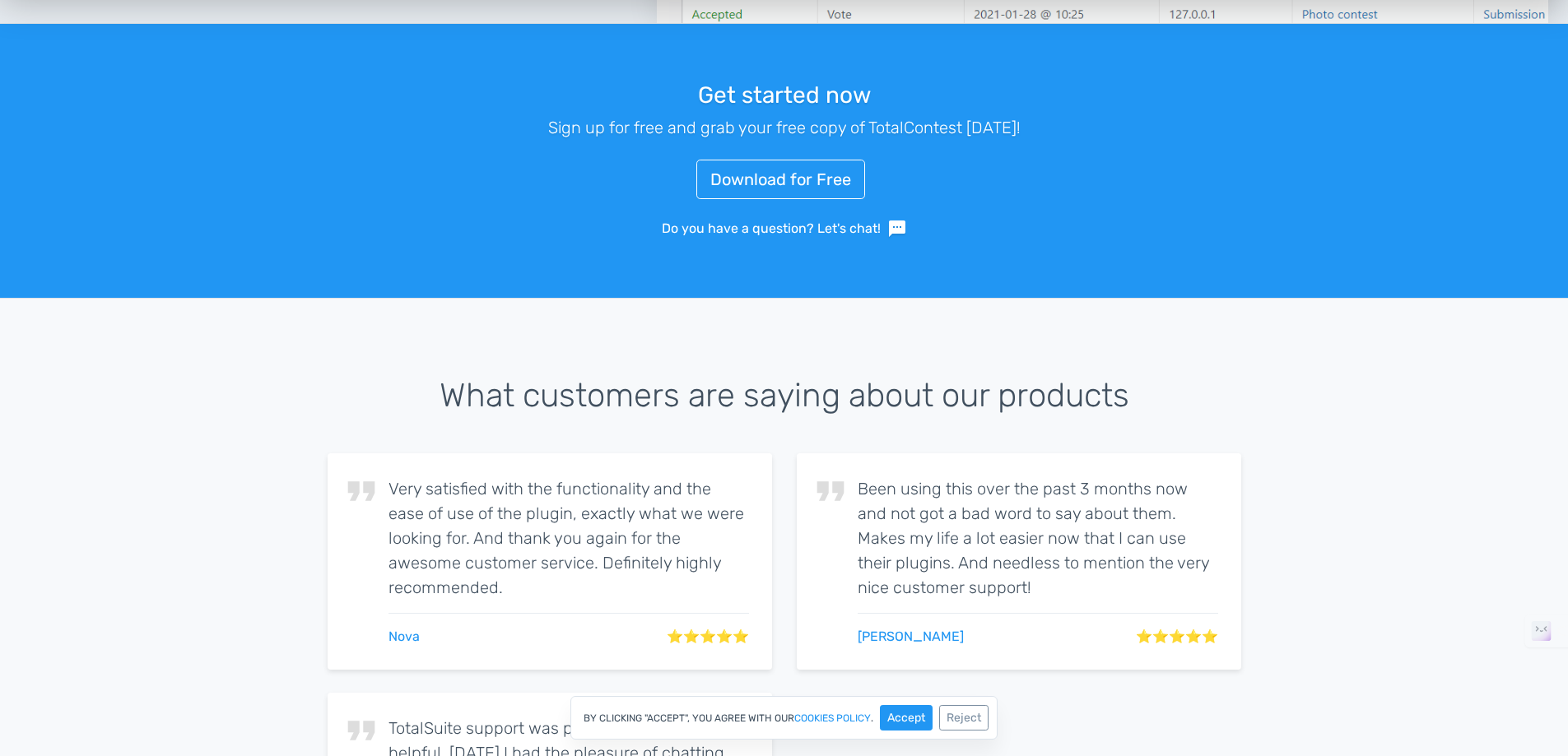
scroll to position [2632, 0]
